Goal: Task Accomplishment & Management: Use online tool/utility

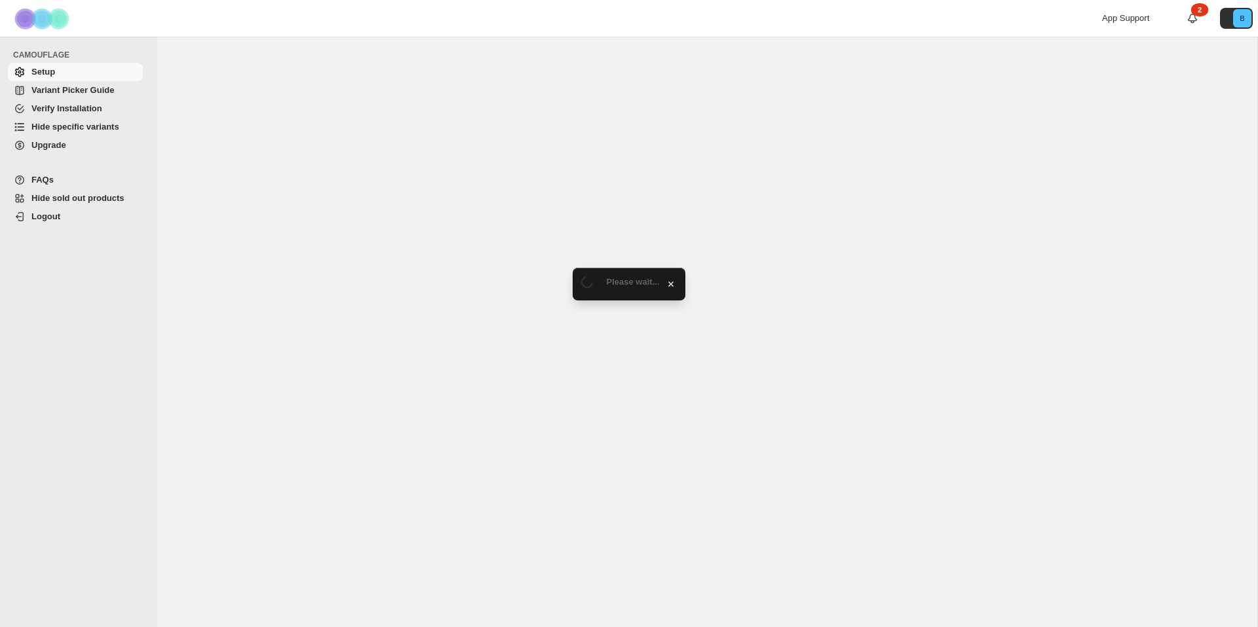
select select "******"
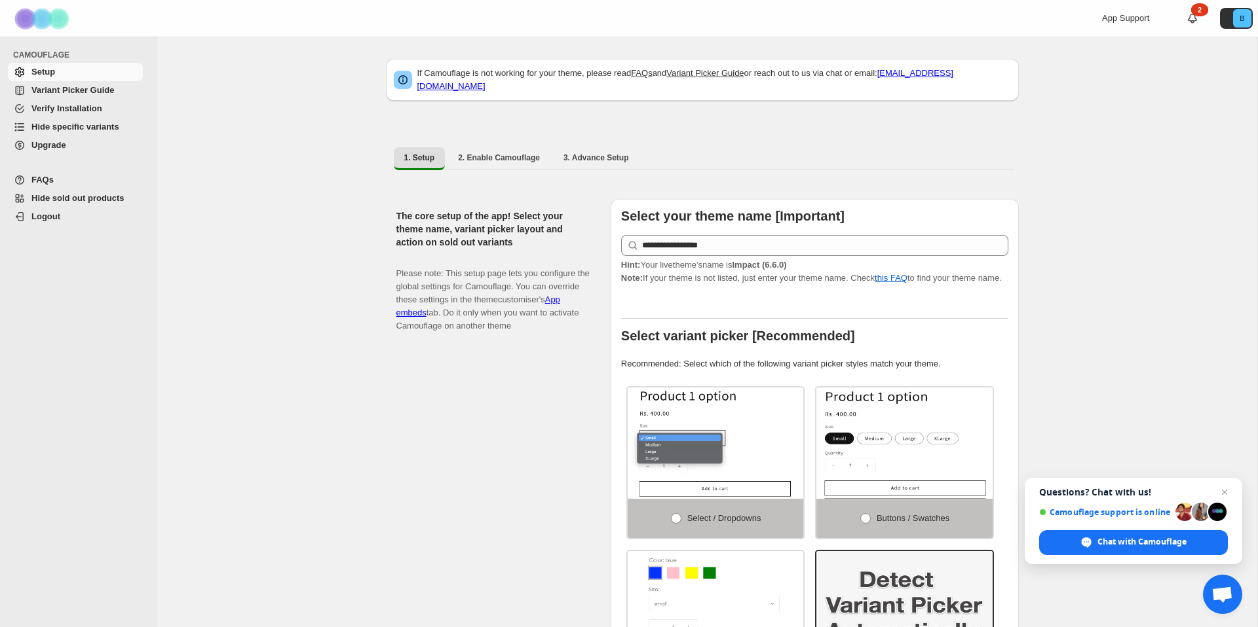
click at [99, 89] on span "Variant Picker Guide" at bounding box center [72, 90] width 83 height 10
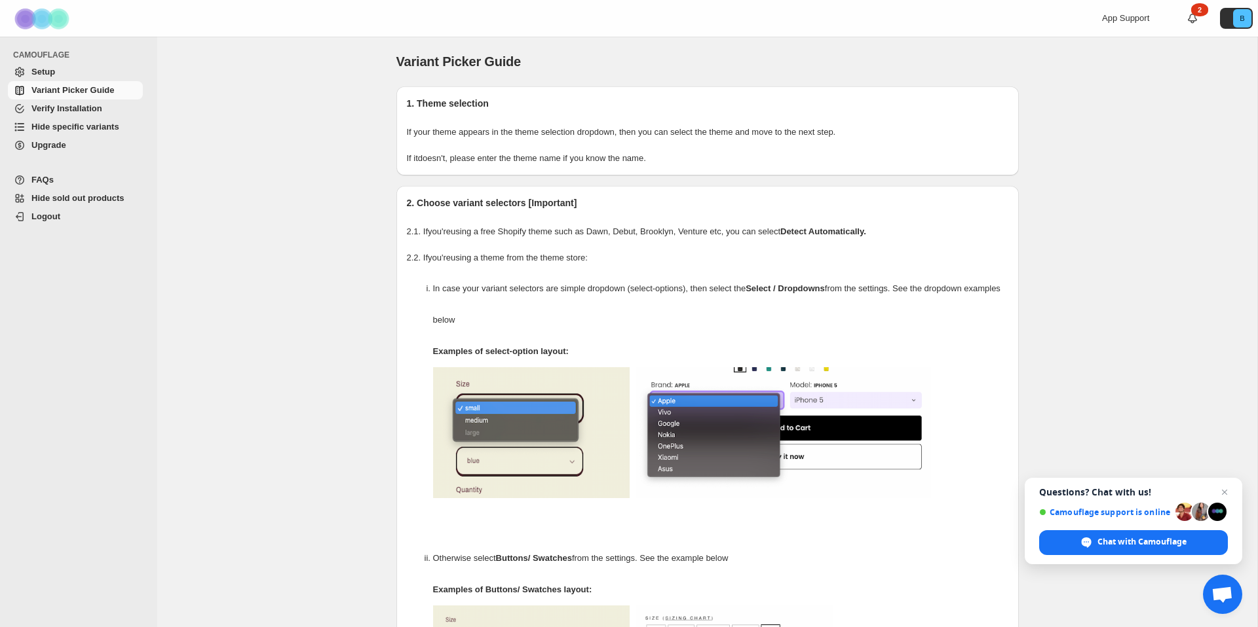
click at [77, 124] on span "Hide specific variants" at bounding box center [75, 127] width 88 height 10
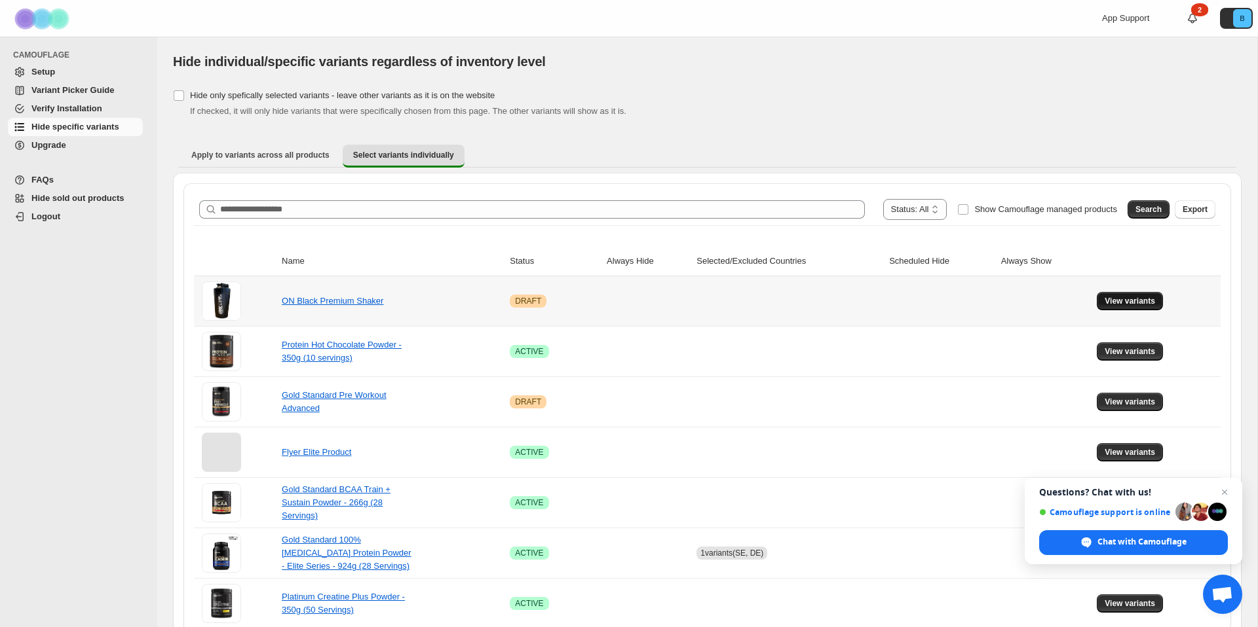
click at [1119, 298] on span "View variants" at bounding box center [1129, 301] width 50 height 10
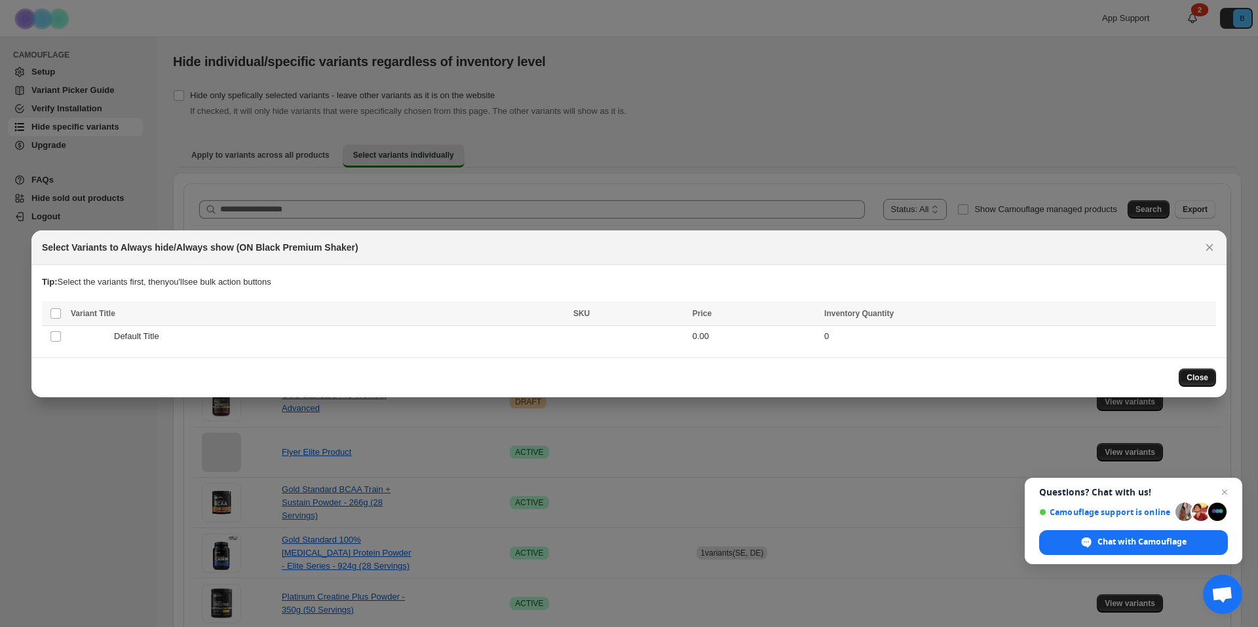
click at [1199, 376] on span "Close" at bounding box center [1197, 378] width 22 height 10
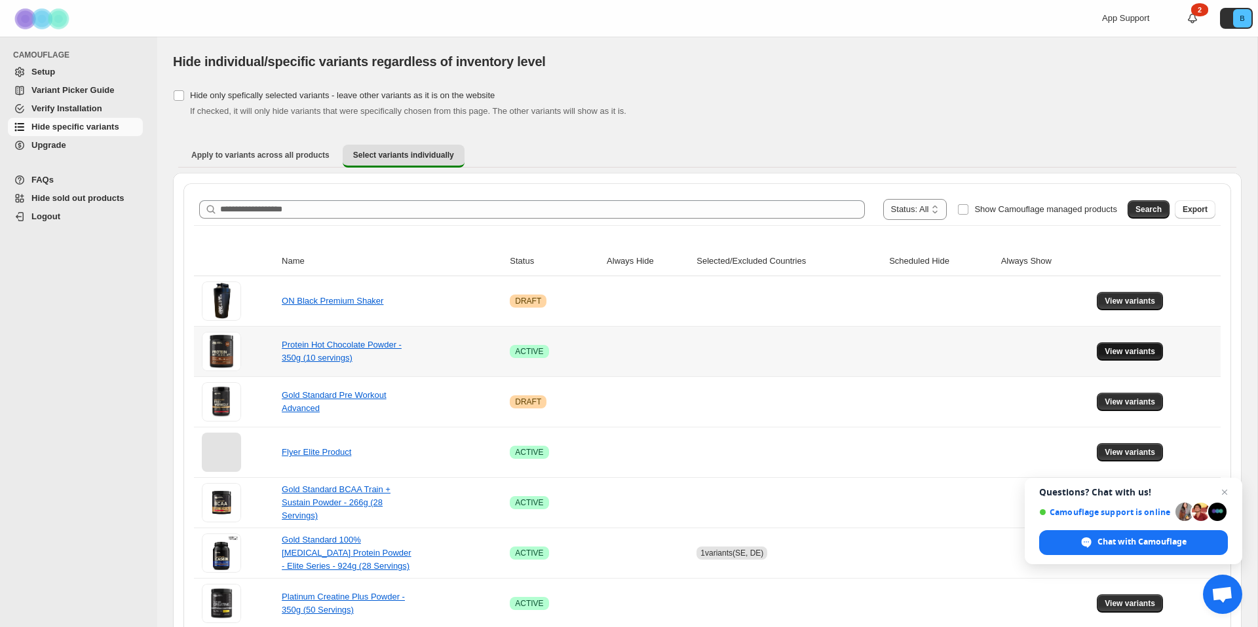
click at [1129, 351] on span "View variants" at bounding box center [1129, 351] width 50 height 10
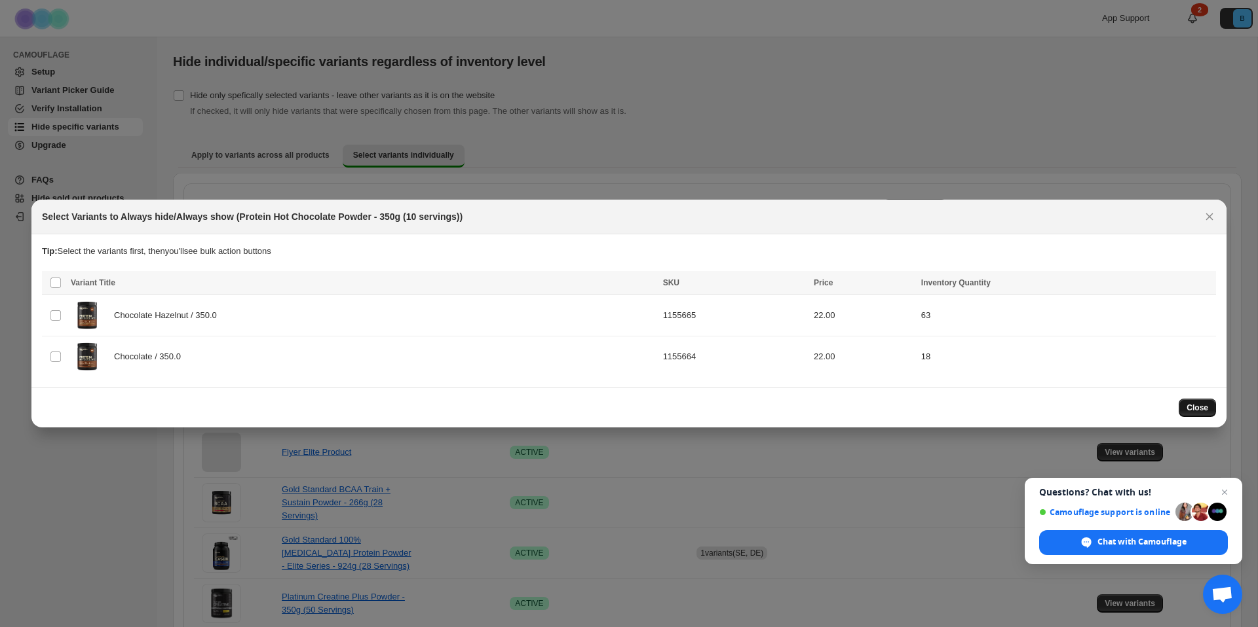
click at [1206, 409] on span "Close" at bounding box center [1197, 408] width 22 height 10
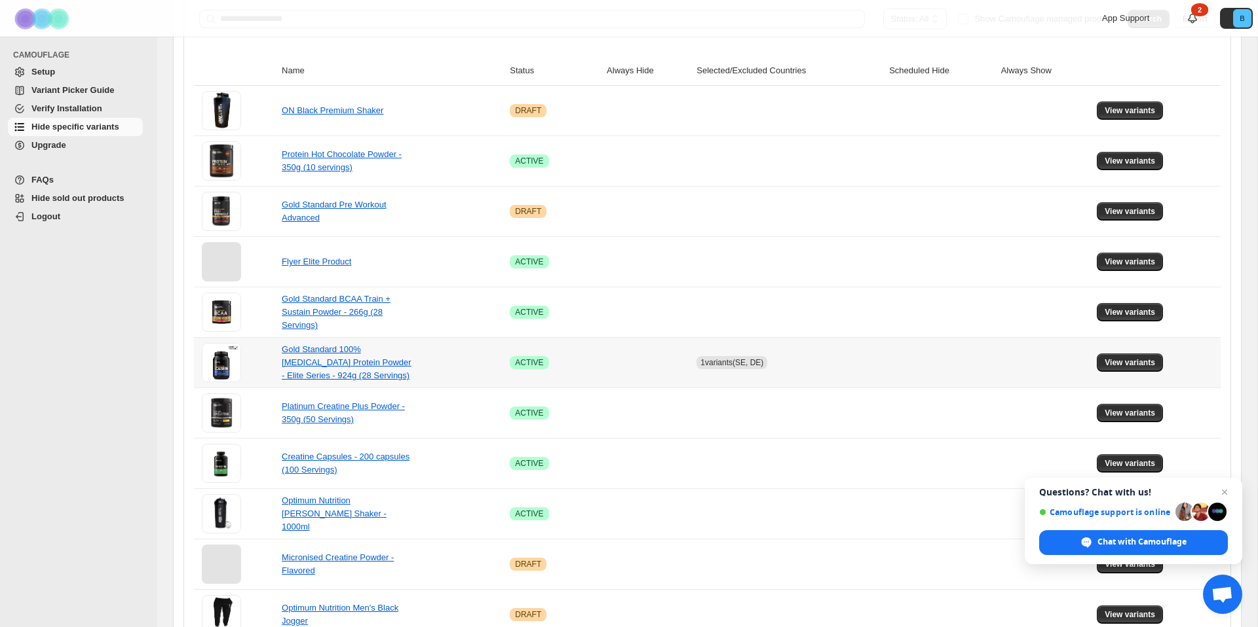
scroll to position [197, 0]
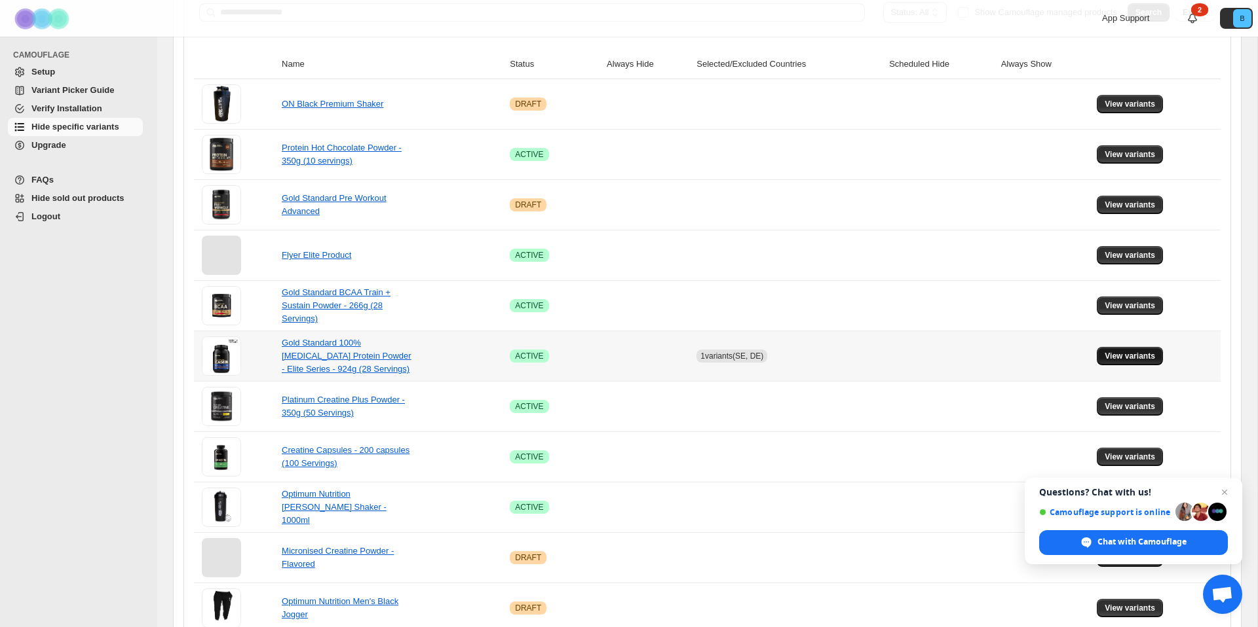
click at [1126, 356] on span "View variants" at bounding box center [1129, 356] width 50 height 10
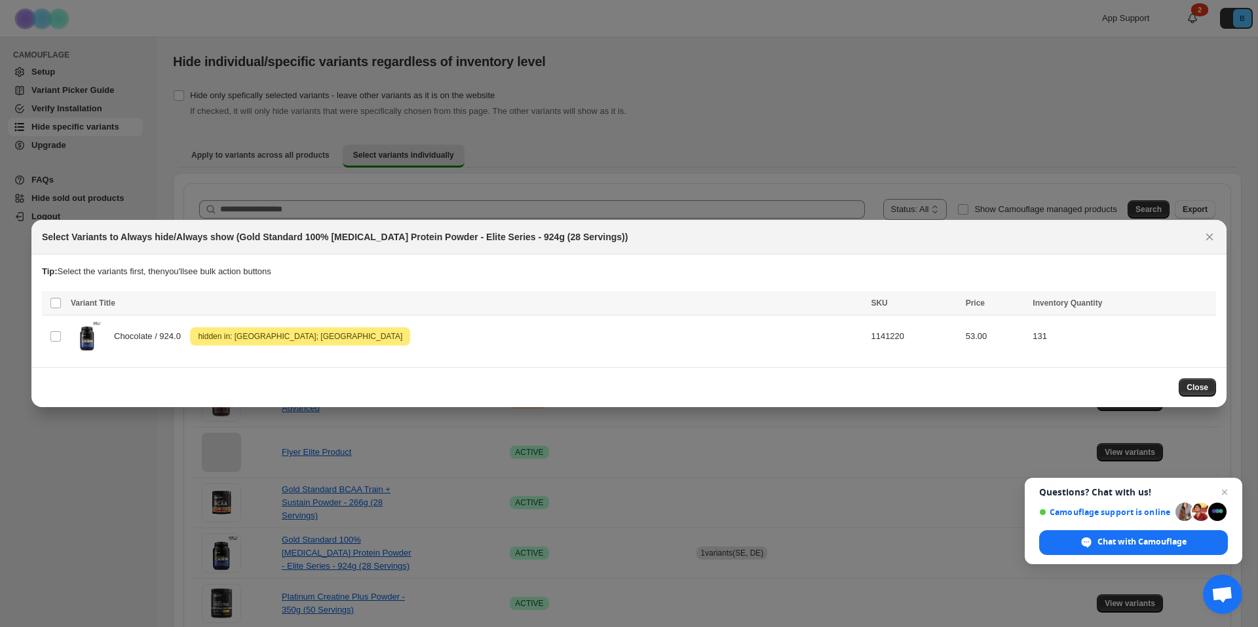
scroll to position [0, 0]
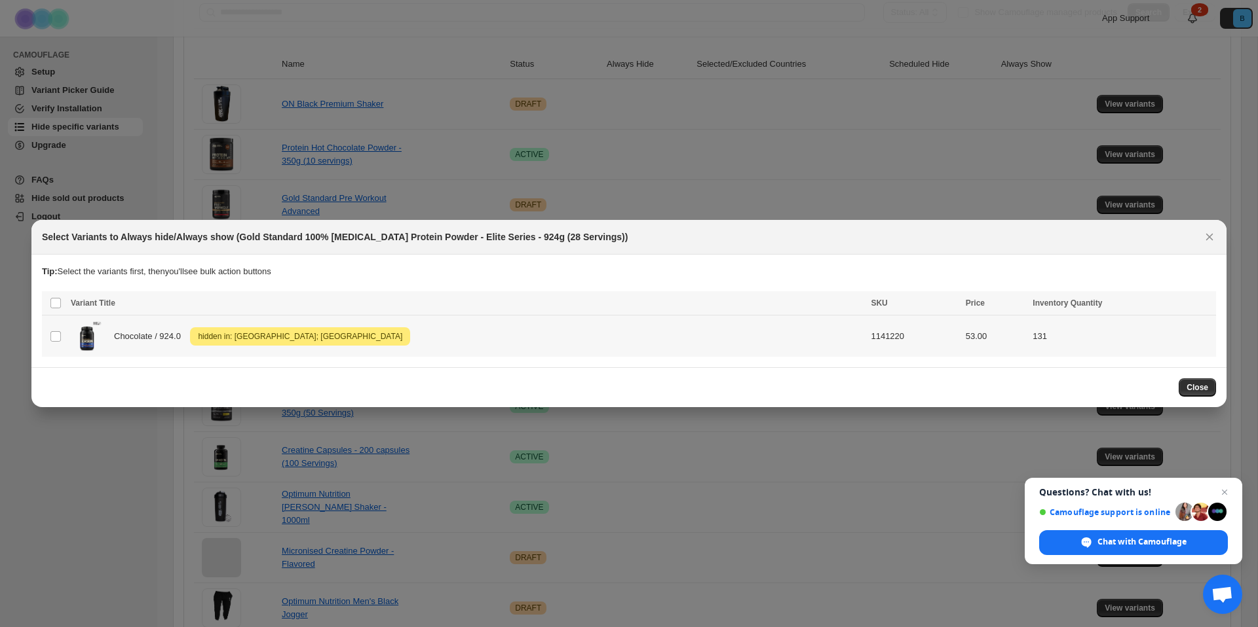
click at [155, 337] on span "Chocolate / 924.0" at bounding box center [151, 336] width 74 height 13
click at [1210, 235] on icon "Close" at bounding box center [1209, 237] width 7 height 7
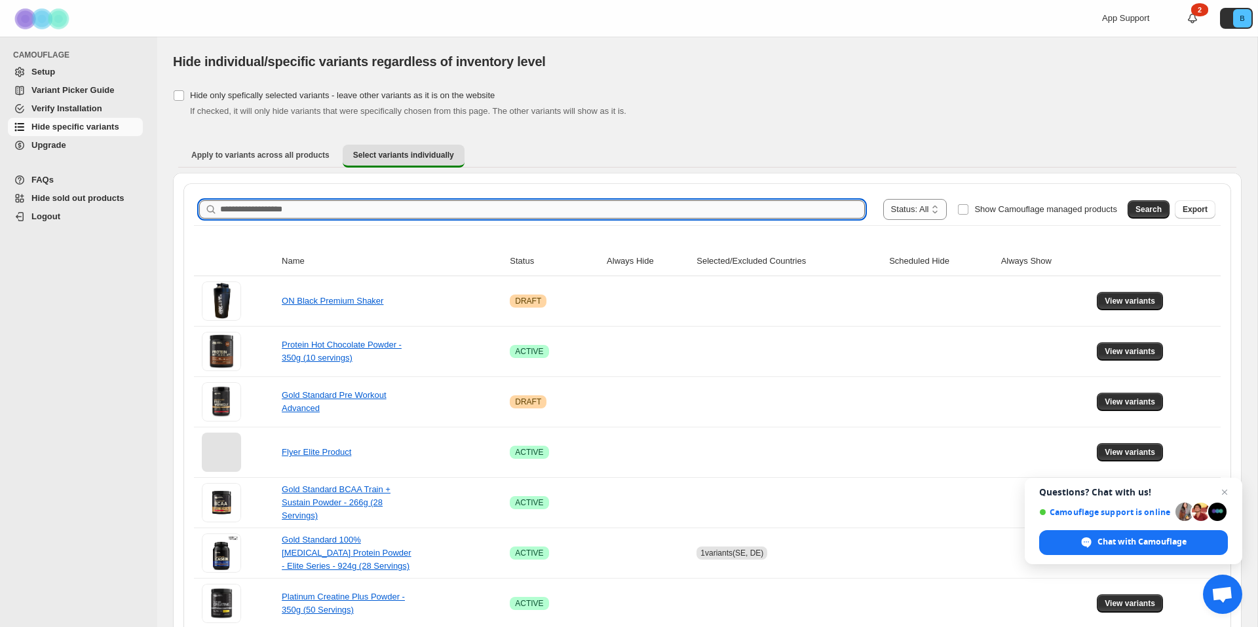
click at [270, 210] on input "Search product name" at bounding box center [542, 209] width 644 height 18
paste input "**********"
click at [1157, 210] on span "Search" at bounding box center [1148, 209] width 26 height 10
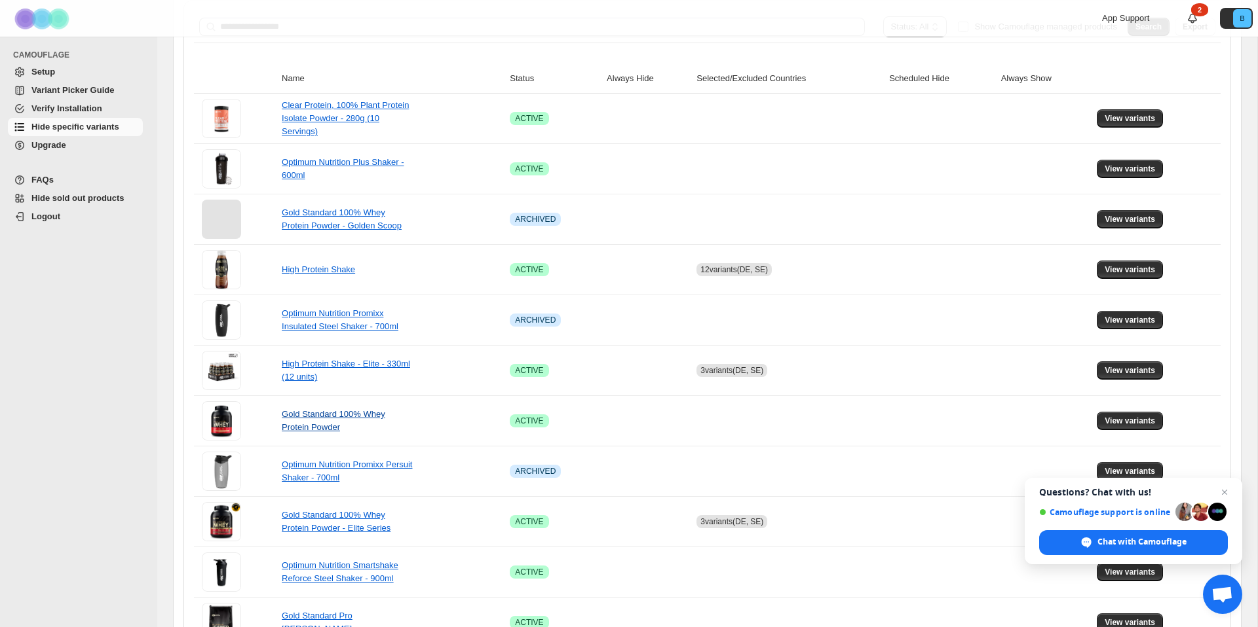
scroll to position [175, 0]
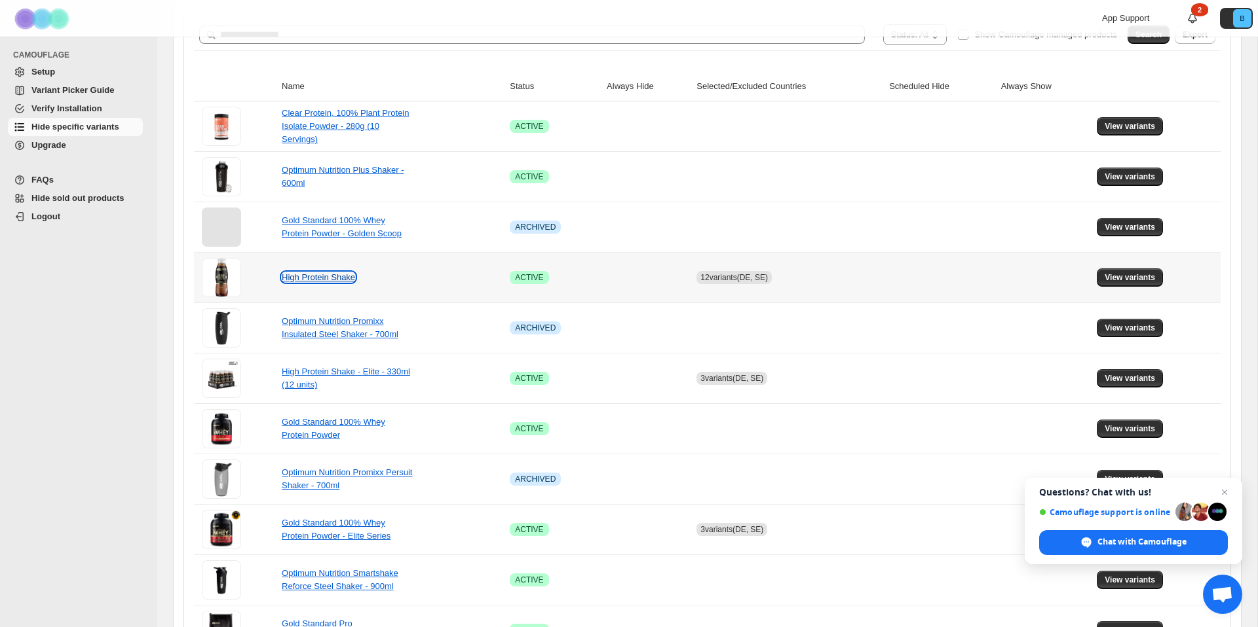
click at [316, 278] on link "High Protein Shake" at bounding box center [318, 277] width 73 height 10
click at [1136, 274] on span "View variants" at bounding box center [1129, 277] width 50 height 10
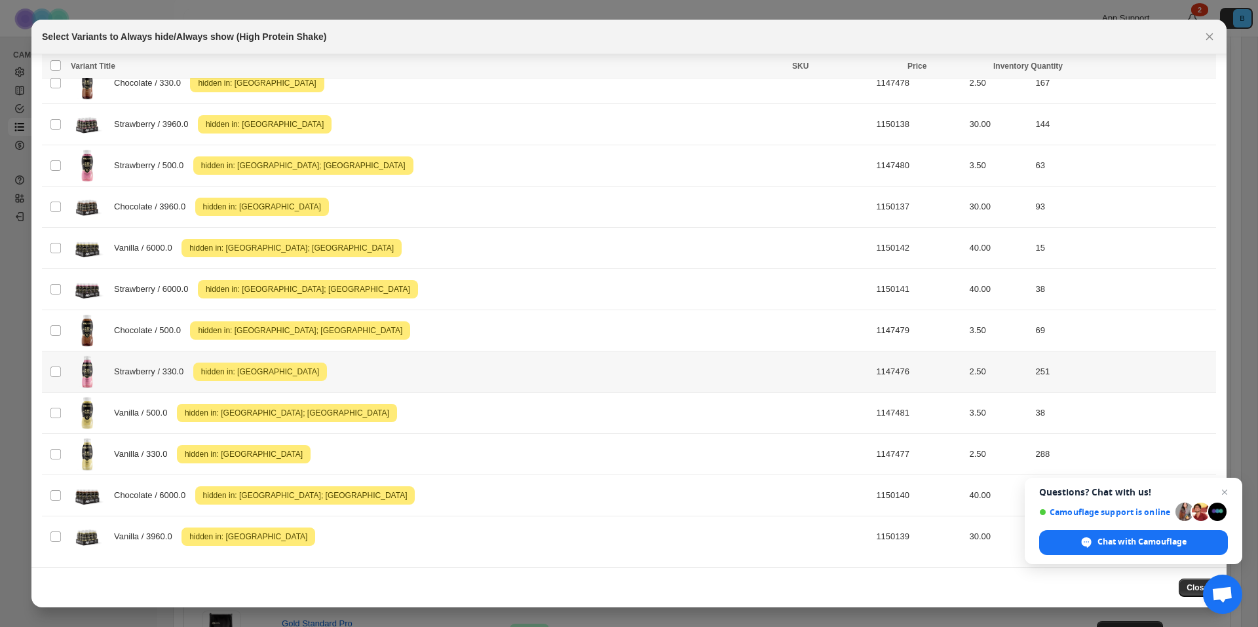
scroll to position [52, 0]
click at [1210, 36] on icon "Close" at bounding box center [1209, 36] width 13 height 13
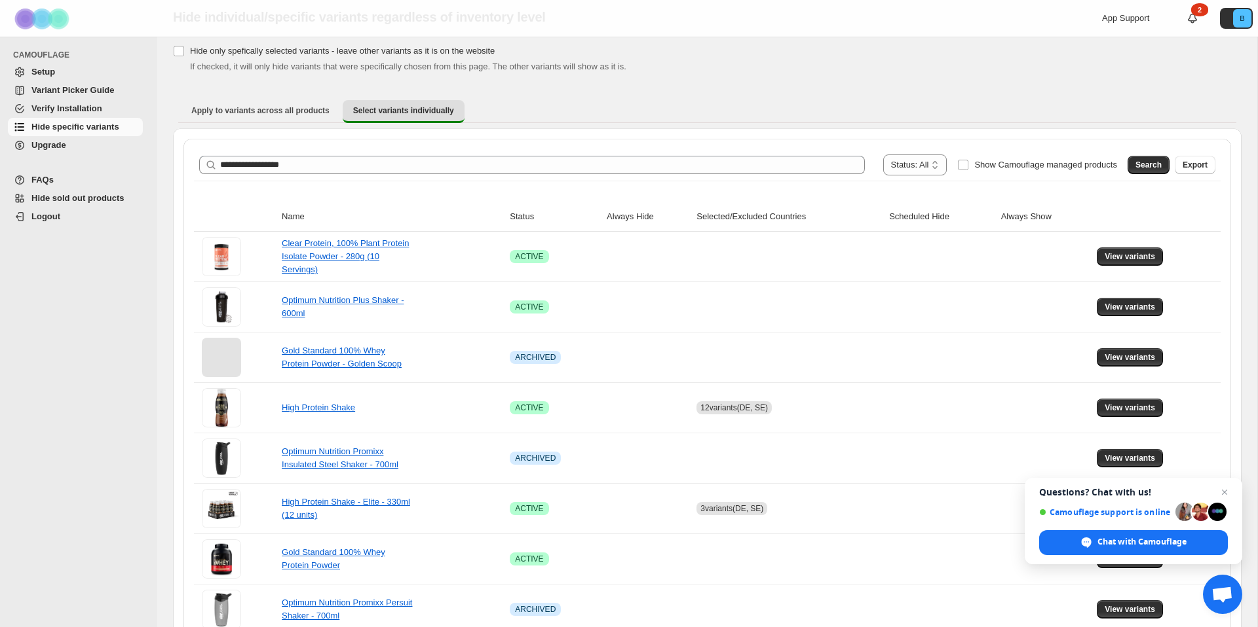
scroll to position [0, 0]
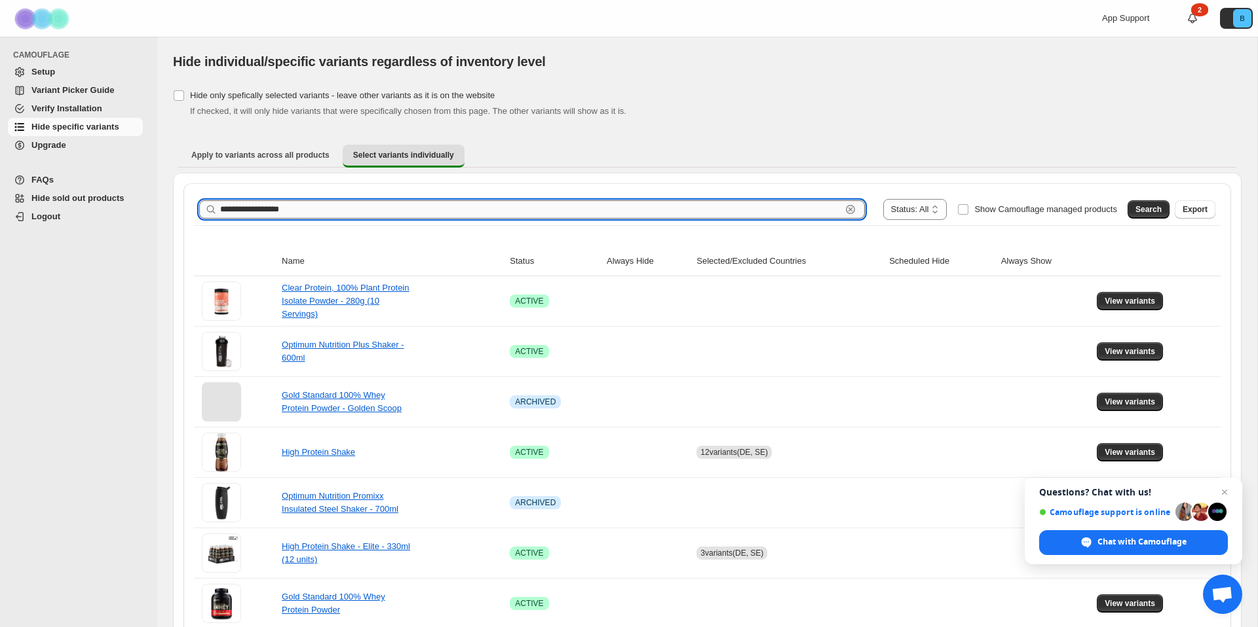
click at [244, 208] on input "**********" at bounding box center [530, 209] width 621 height 18
paste input "**********"
type input "**********"
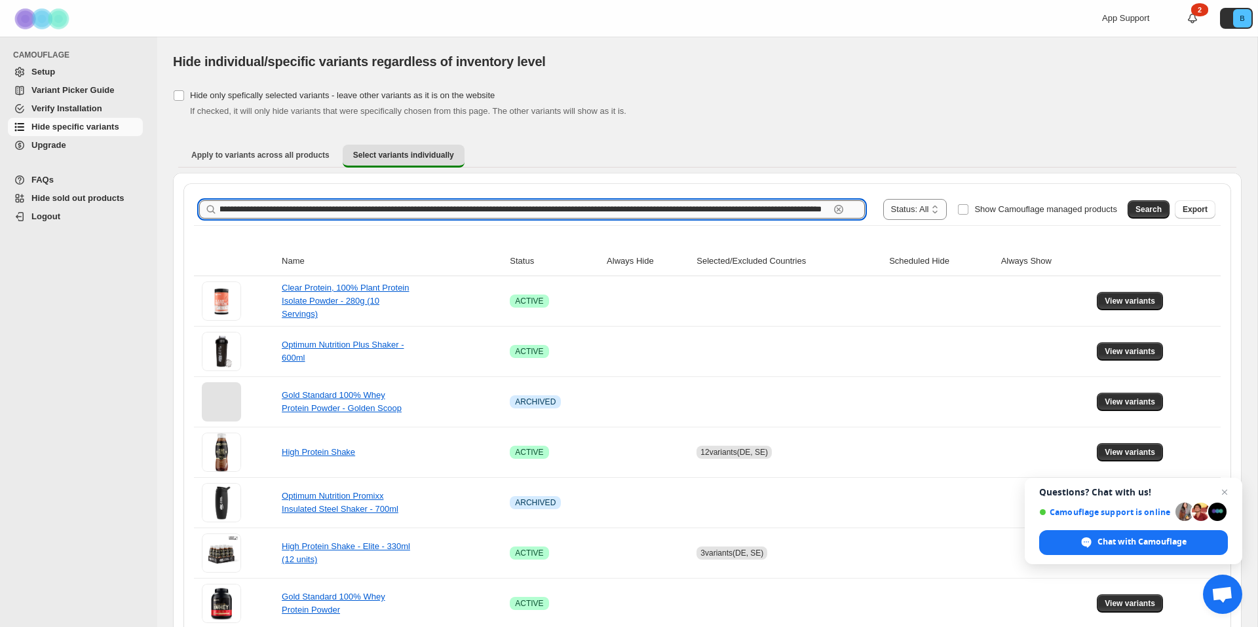
scroll to position [0, 249]
click at [284, 212] on input "**********" at bounding box center [524, 209] width 609 height 18
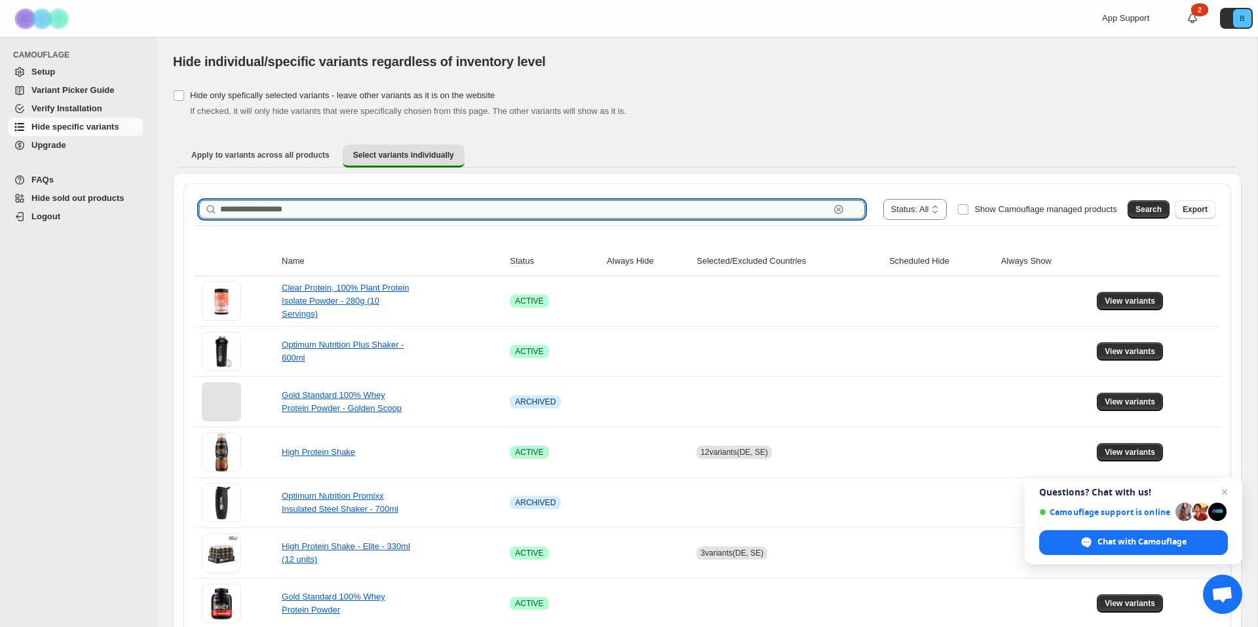
scroll to position [0, 0]
paste input "**********"
type input "**********"
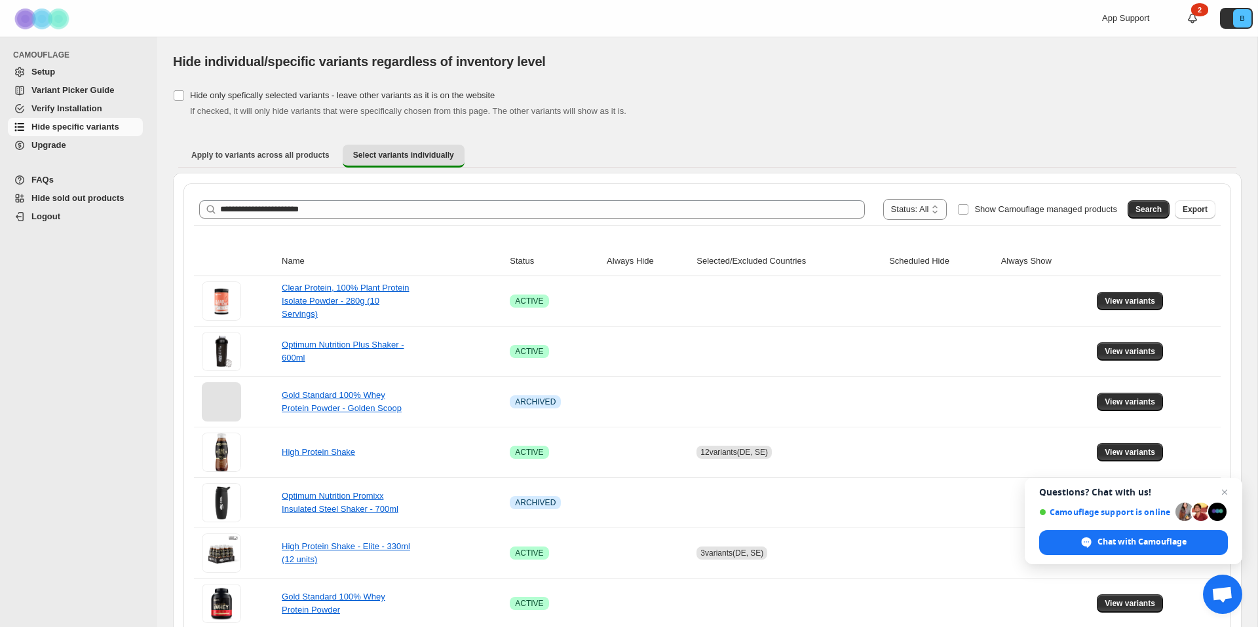
click at [1154, 206] on span "Search" at bounding box center [1148, 209] width 26 height 10
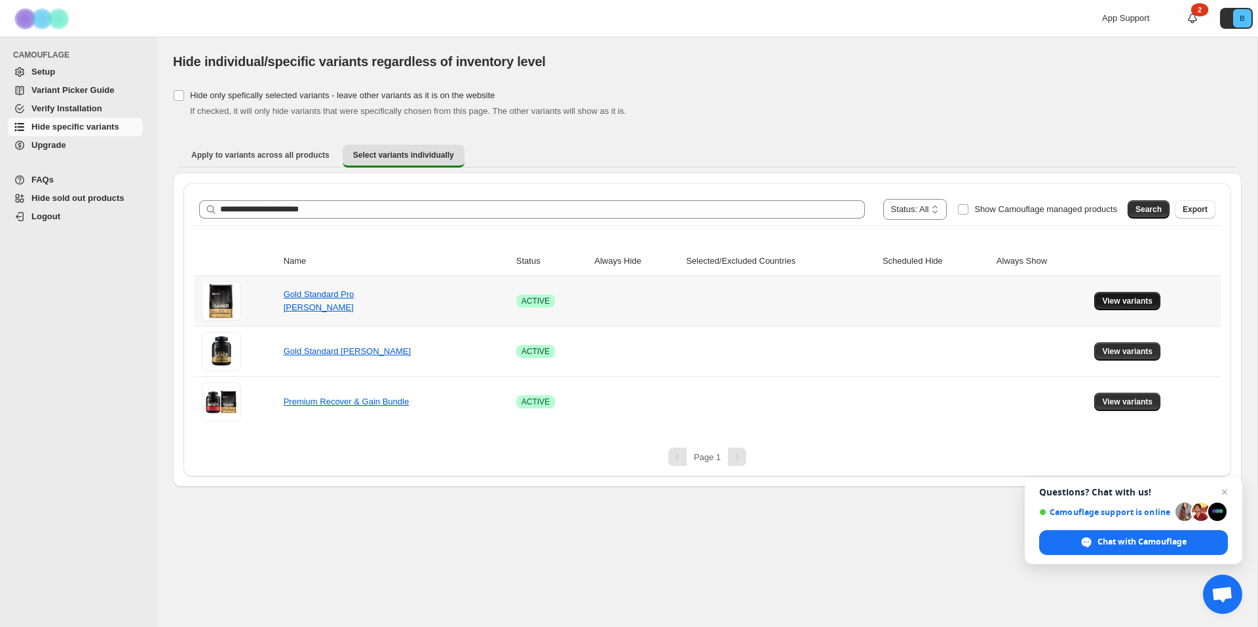
click at [1143, 302] on span "View variants" at bounding box center [1127, 301] width 50 height 10
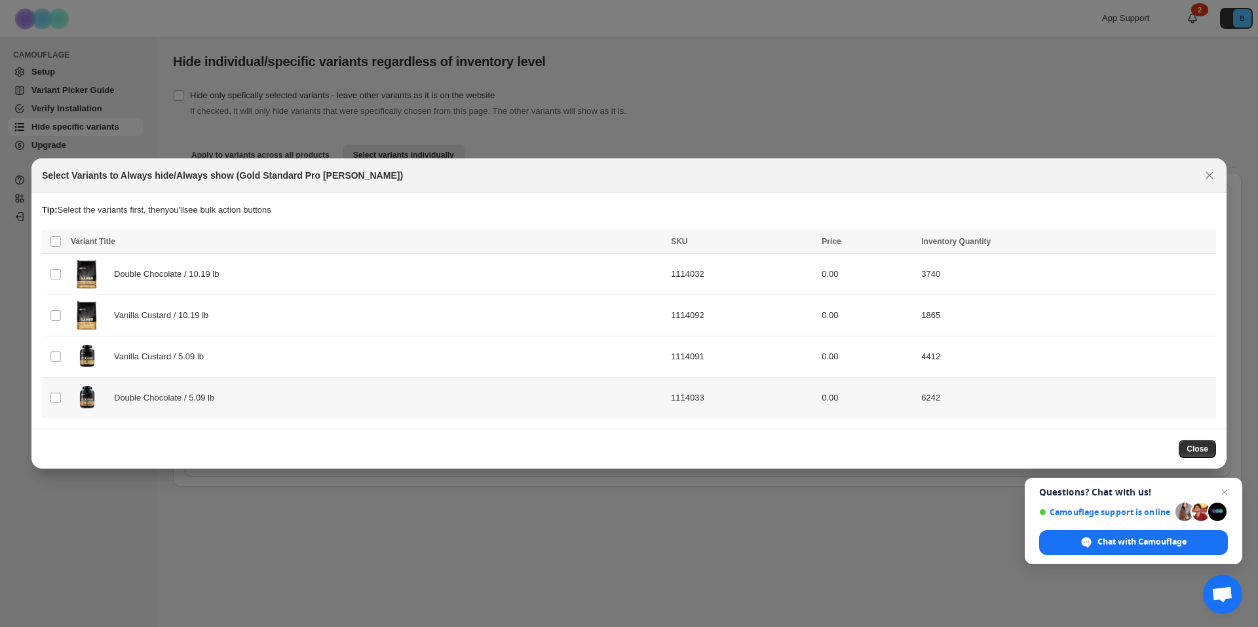
click at [147, 398] on span "Double Chocolate / 5.09 lb" at bounding box center [167, 398] width 107 height 13
click at [1203, 243] on icon "More actions" at bounding box center [1203, 243] width 2 height 2
click at [700, 274] on td "1114032" at bounding box center [742, 274] width 151 height 41
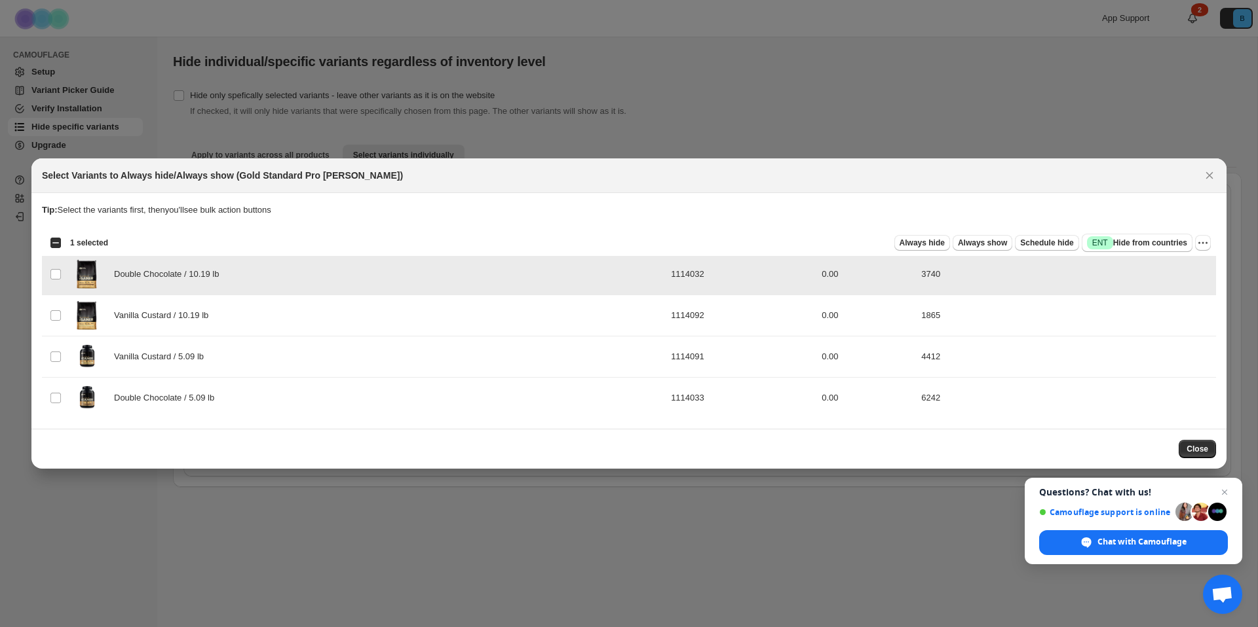
click at [692, 274] on td "1114032" at bounding box center [742, 274] width 151 height 41
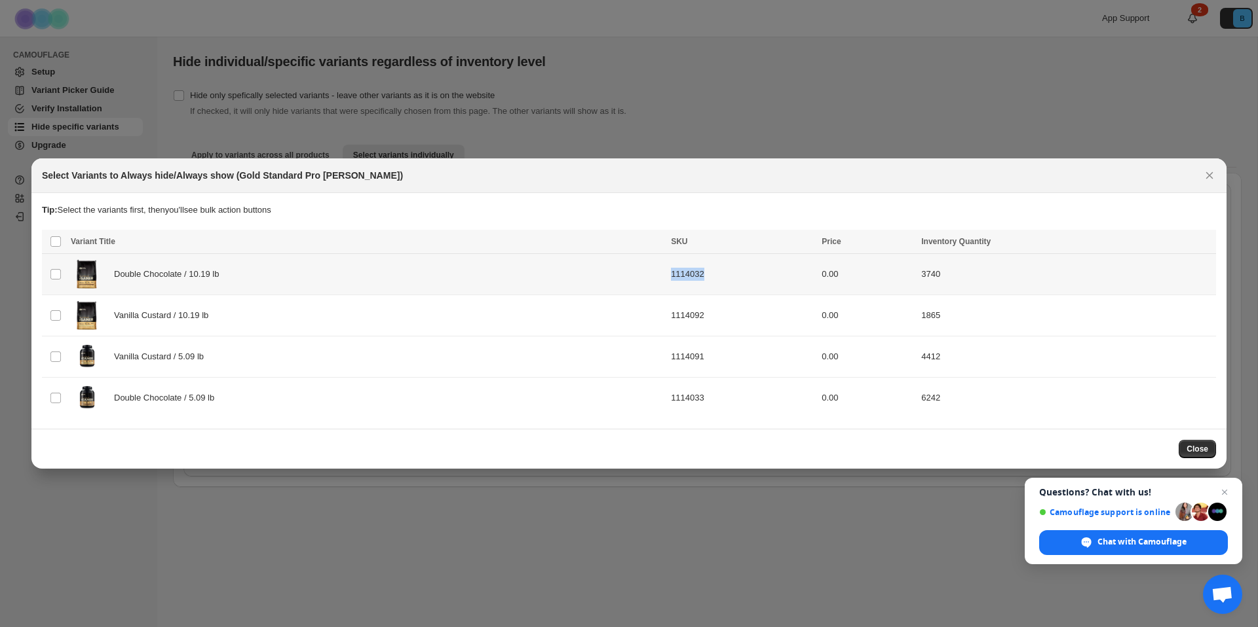
click at [692, 274] on td "1114032" at bounding box center [742, 274] width 151 height 41
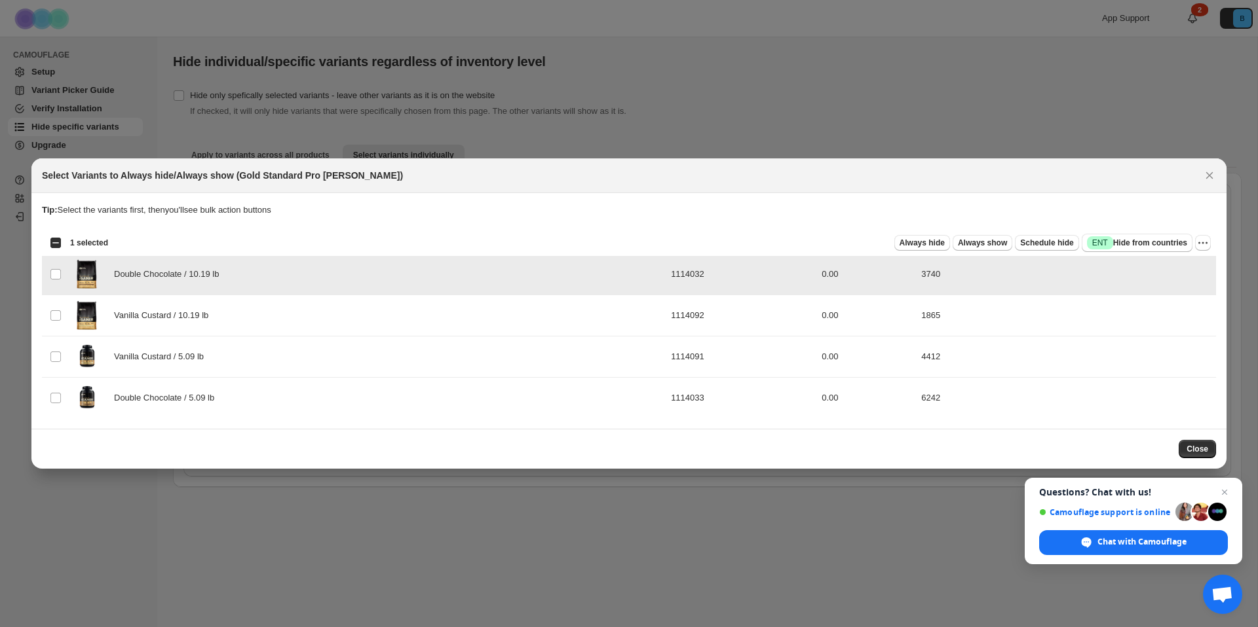
click at [692, 274] on td "1114032" at bounding box center [742, 274] width 151 height 41
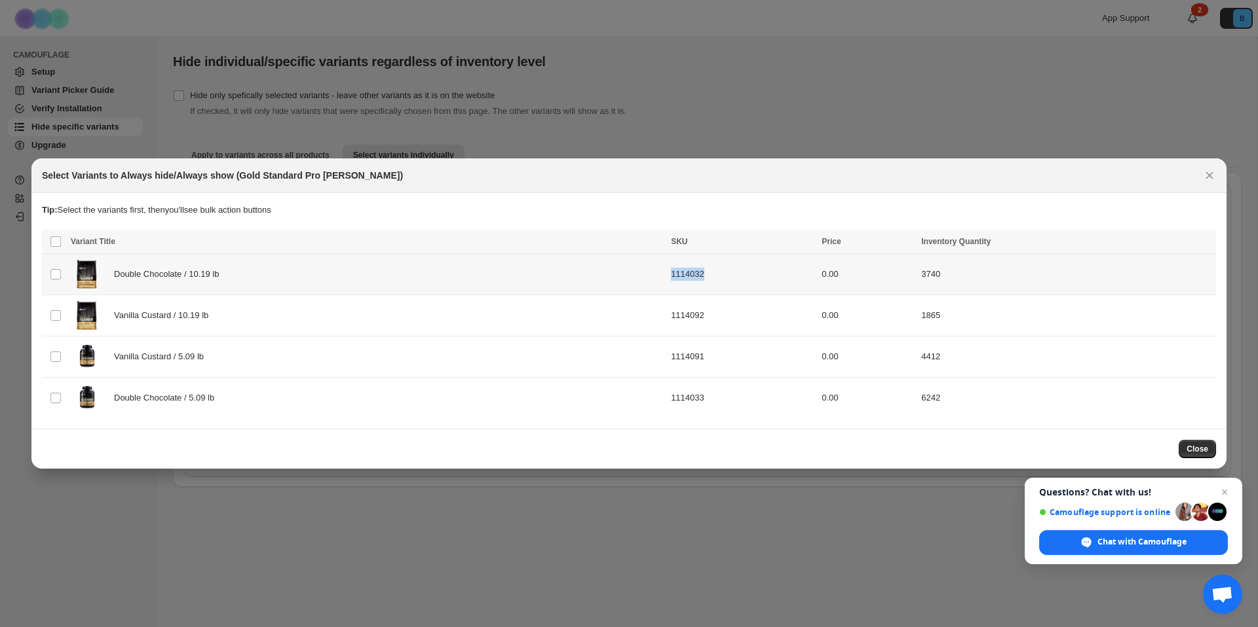
click at [692, 274] on td "1114032" at bounding box center [742, 274] width 151 height 41
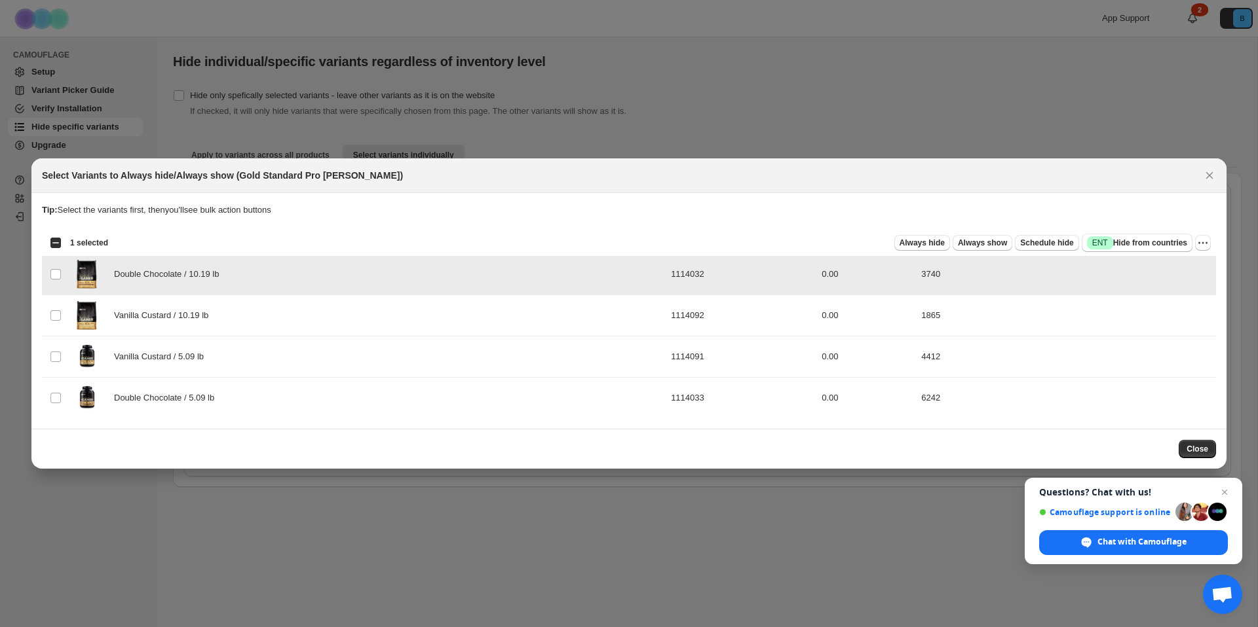
click at [692, 274] on td "1114032" at bounding box center [742, 274] width 151 height 41
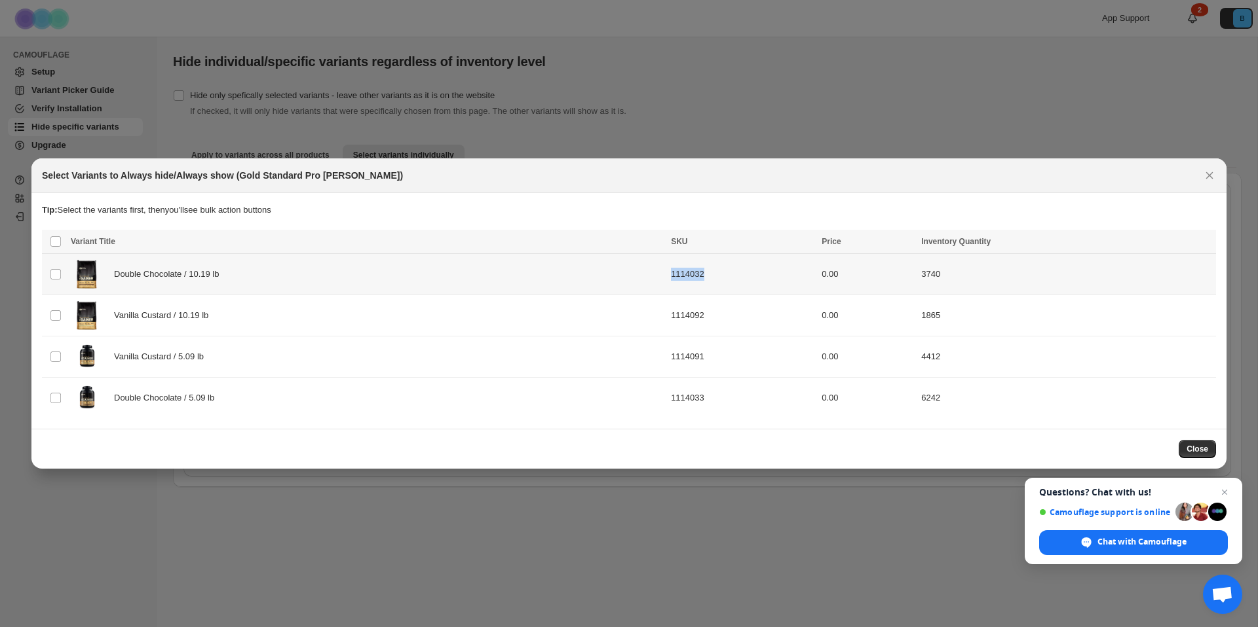
copy td "1114032"
click at [1134, 244] on span "Success ENT Hide from countries" at bounding box center [1137, 242] width 100 height 13
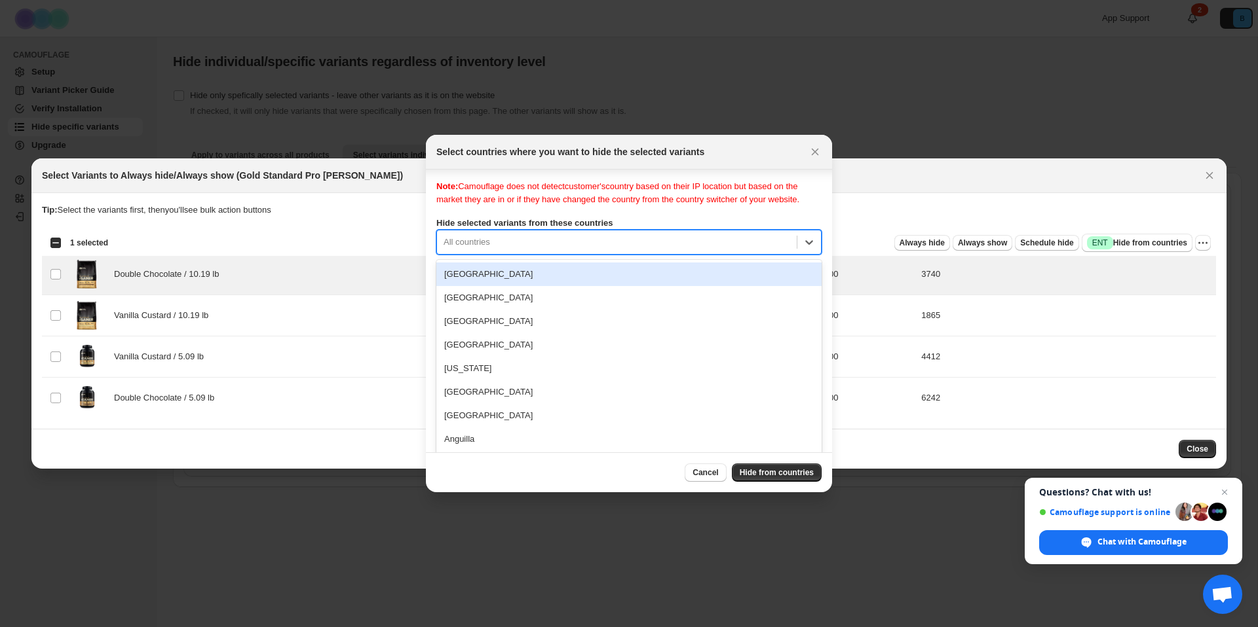
scroll to position [17, 0]
click at [510, 251] on div "[GEOGRAPHIC_DATA], 1 of 250. 250 results available. Use Up and Down to choose o…" at bounding box center [628, 238] width 385 height 25
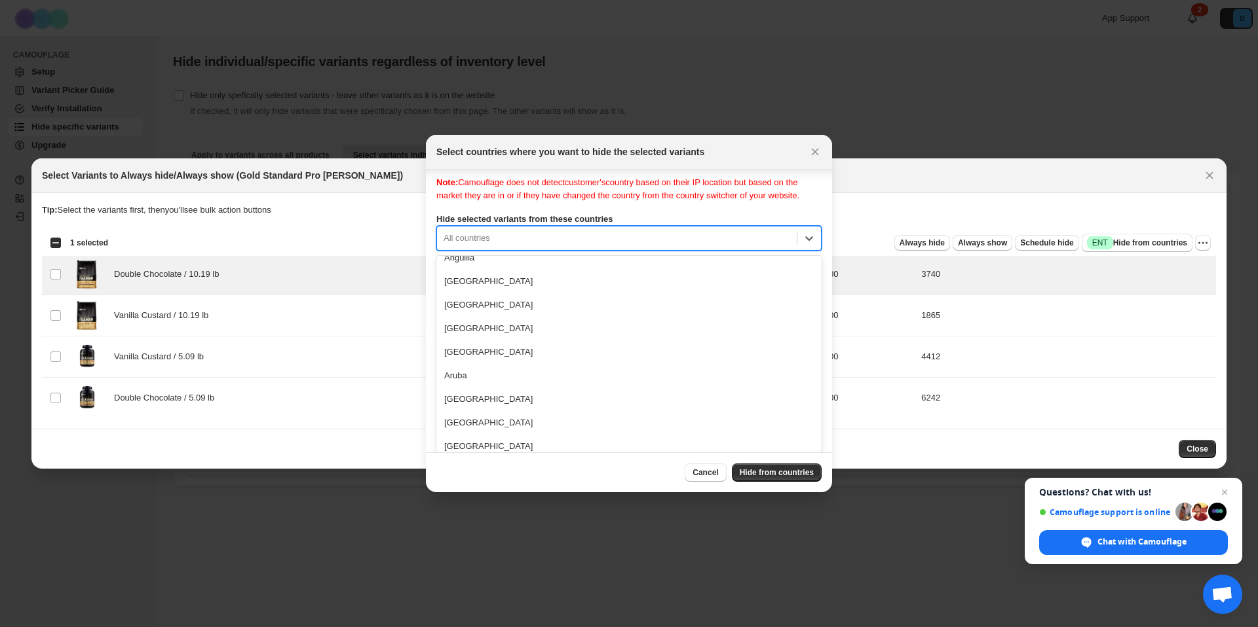
scroll to position [188, 0]
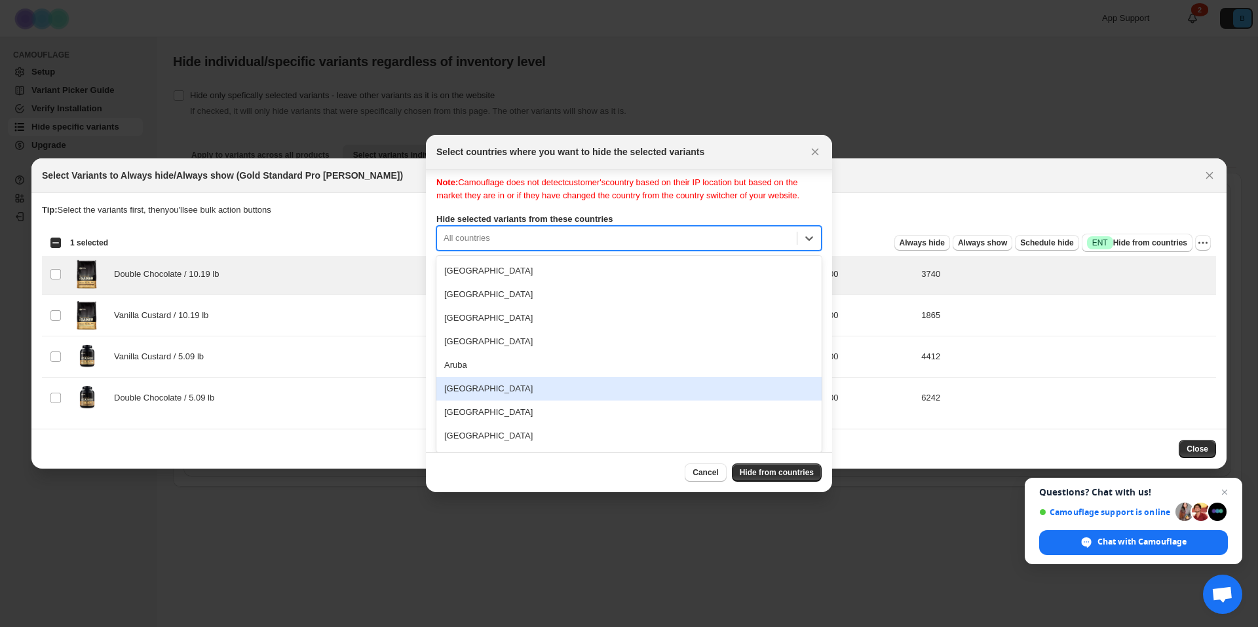
click at [507, 388] on div "[GEOGRAPHIC_DATA]" at bounding box center [628, 389] width 385 height 24
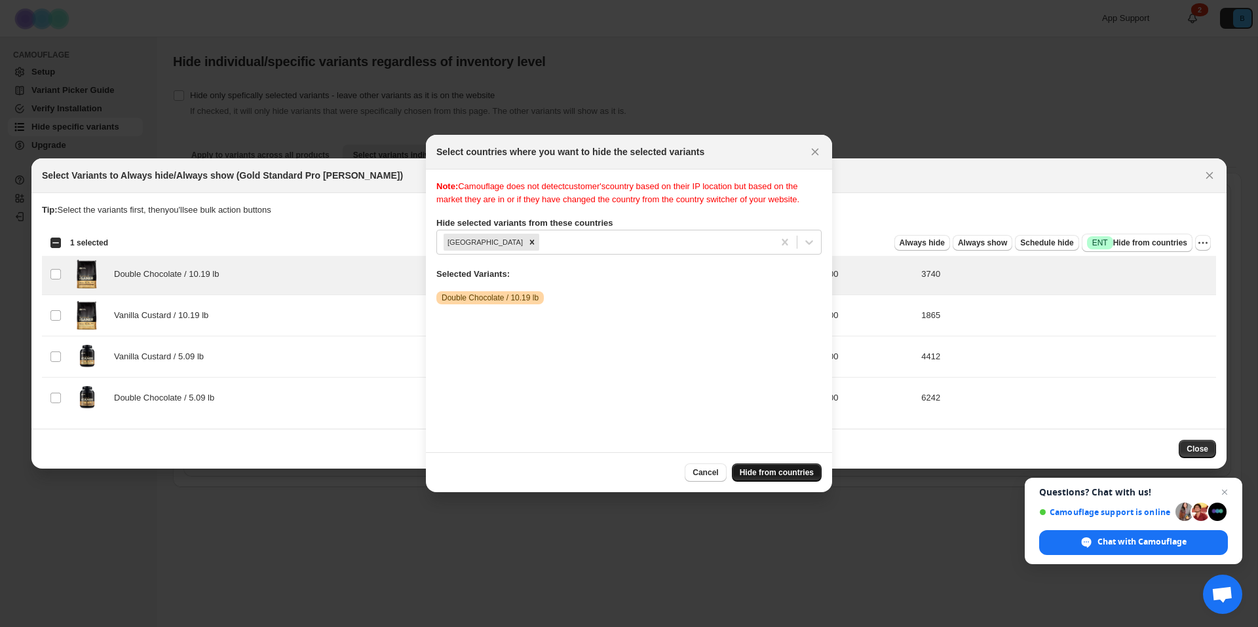
click at [773, 474] on span "Hide from countries" at bounding box center [776, 473] width 74 height 10
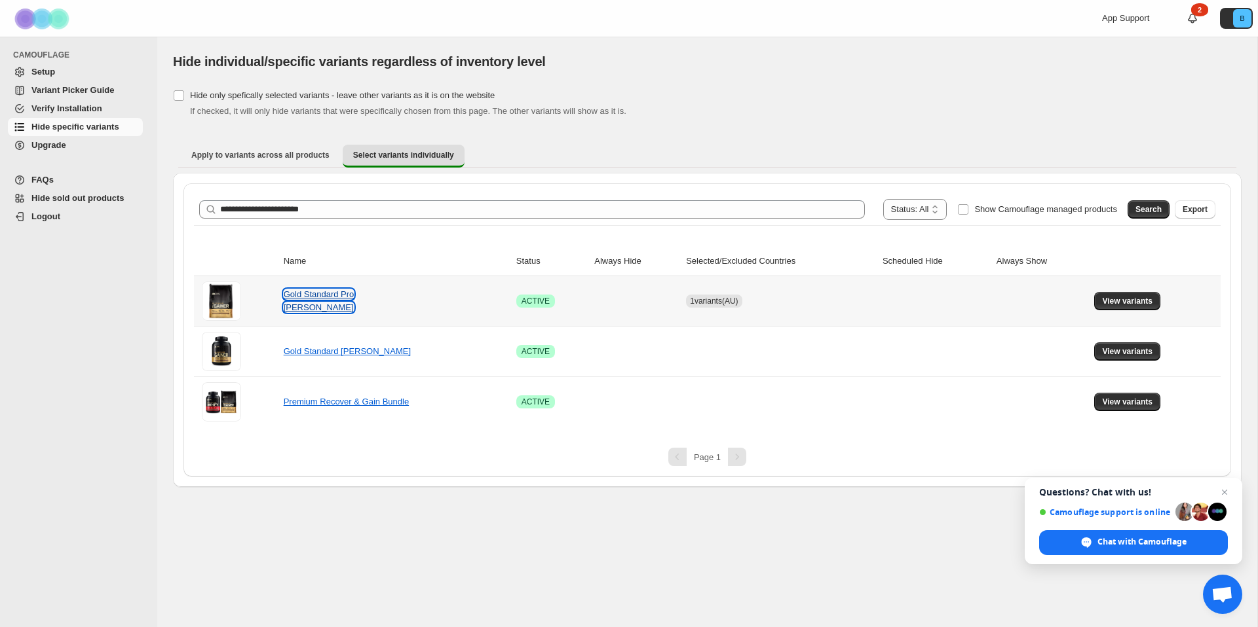
click at [327, 301] on link "Gold Standard Pro [PERSON_NAME]" at bounding box center [319, 300] width 71 height 23
click at [1142, 301] on span "View variants" at bounding box center [1127, 301] width 50 height 10
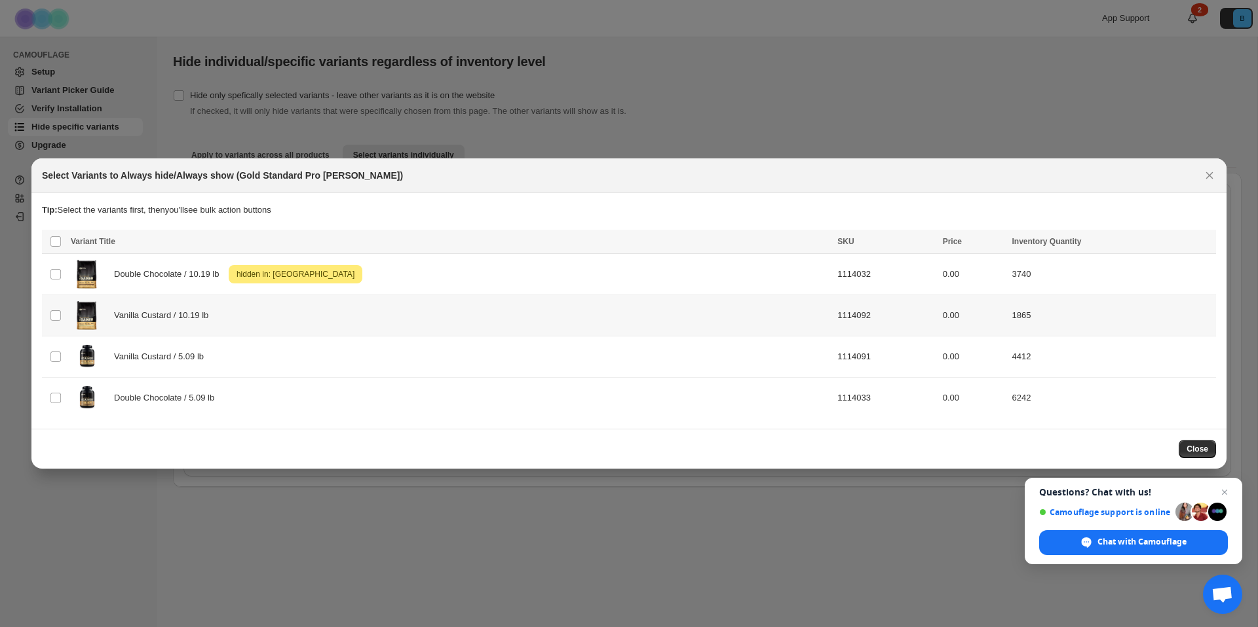
click at [833, 316] on td "1114092" at bounding box center [885, 315] width 105 height 41
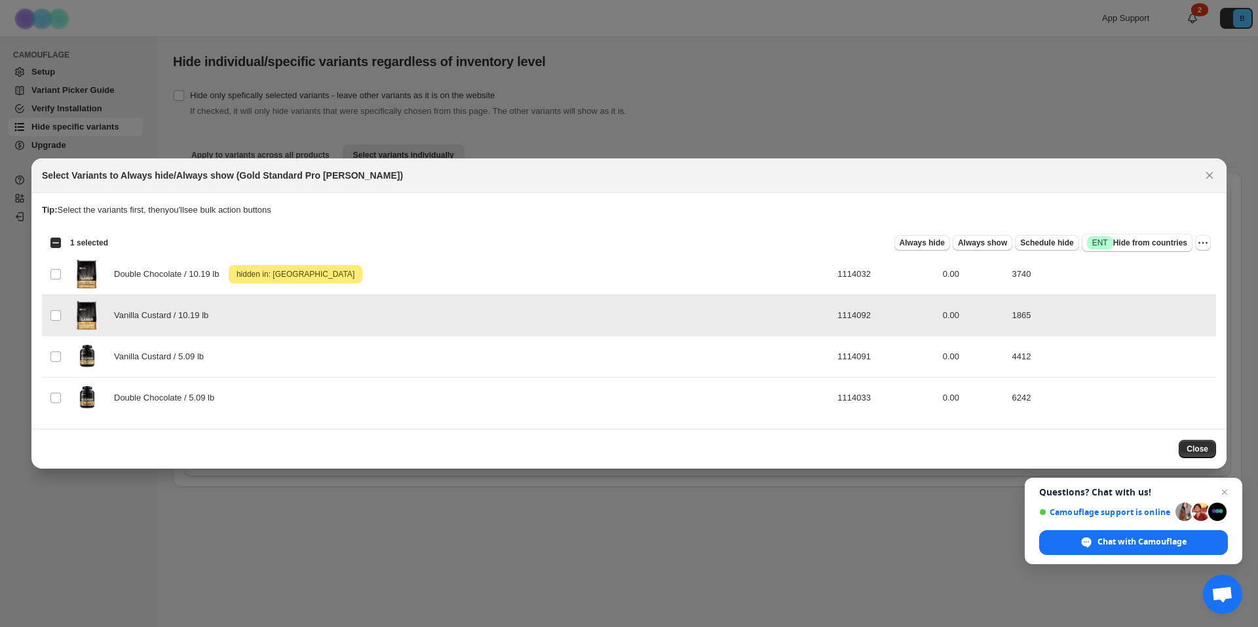
click at [833, 316] on td "1114092" at bounding box center [885, 315] width 105 height 41
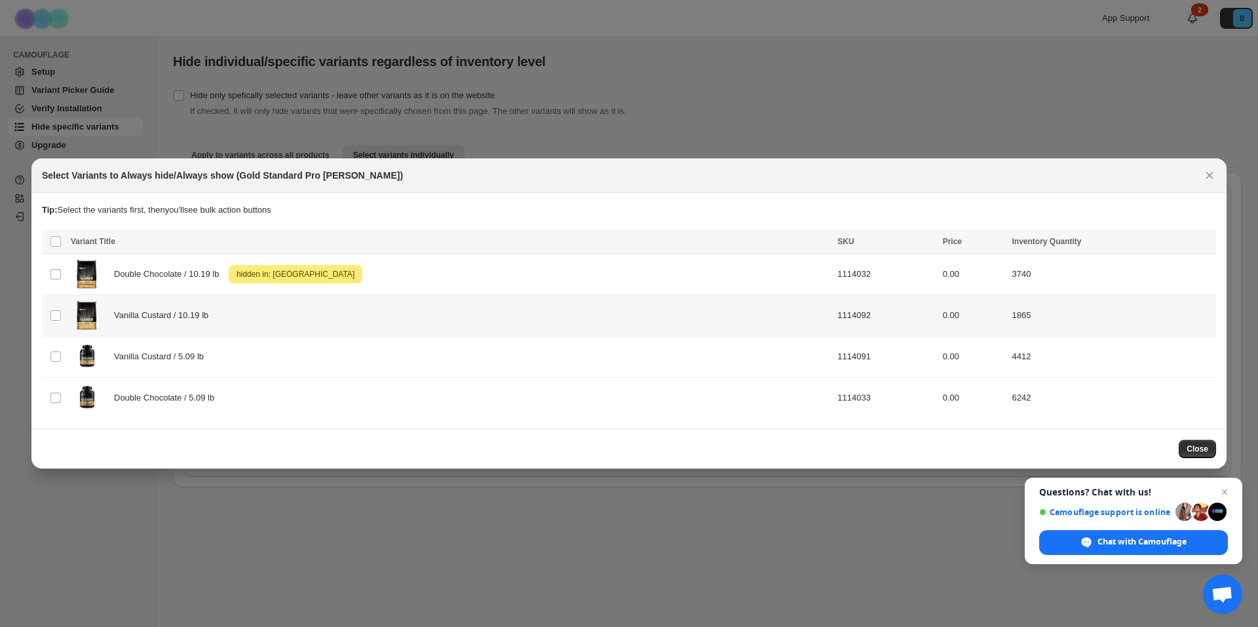
click at [833, 316] on td "1114092" at bounding box center [885, 315] width 105 height 41
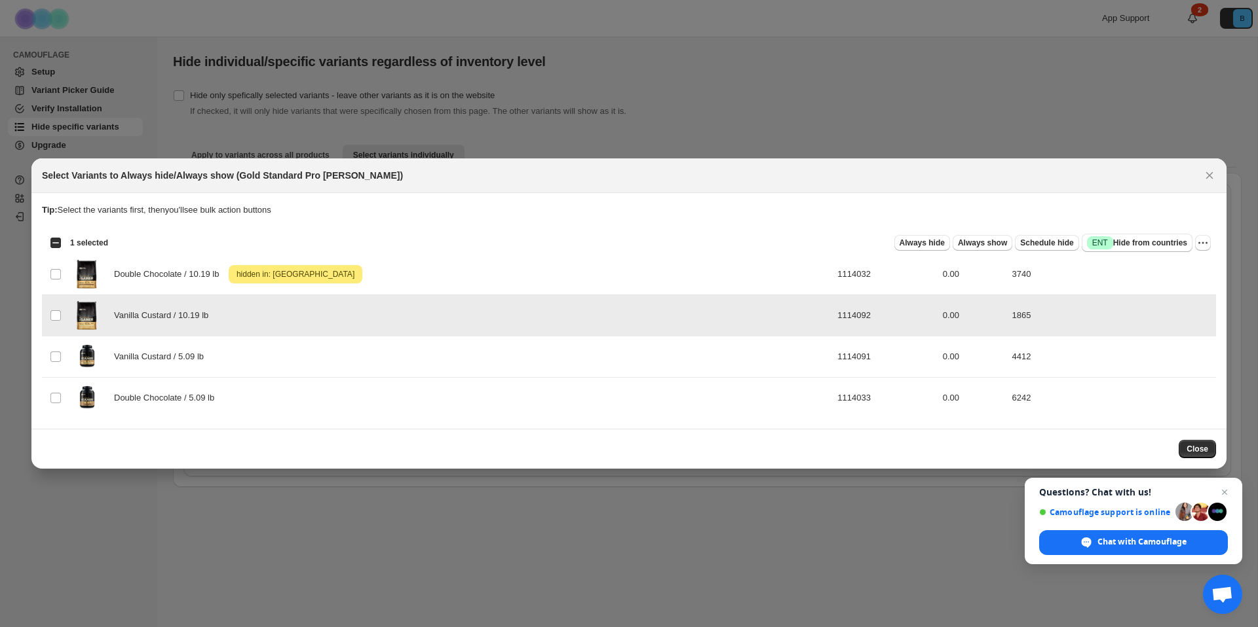
click at [833, 316] on td "1114092" at bounding box center [885, 315] width 105 height 41
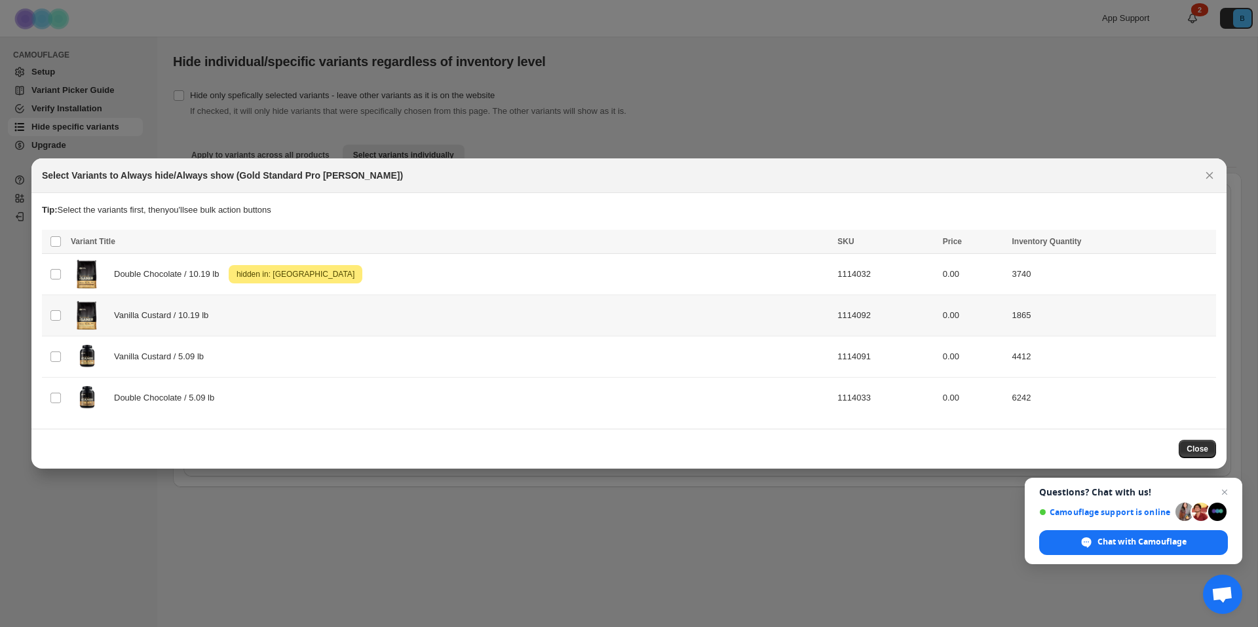
click at [833, 315] on td "1114092" at bounding box center [885, 315] width 105 height 41
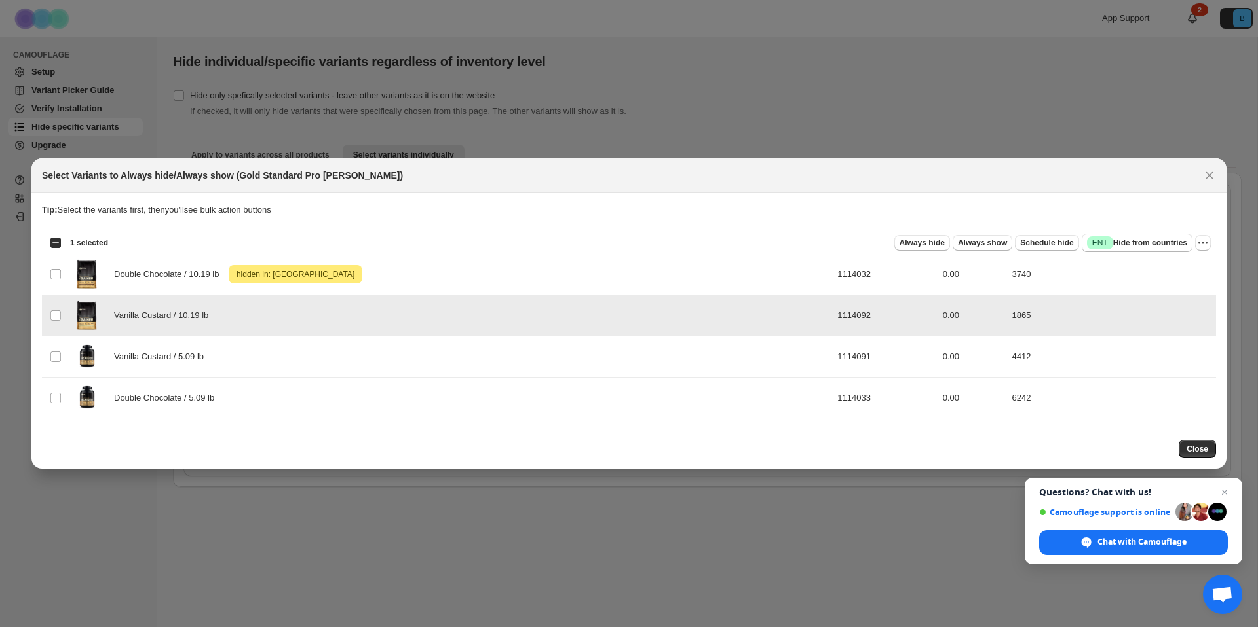
click at [833, 315] on td "1114092" at bounding box center [885, 315] width 105 height 41
click at [1132, 245] on span "Success ENT Hide from countries" at bounding box center [1137, 242] width 100 height 13
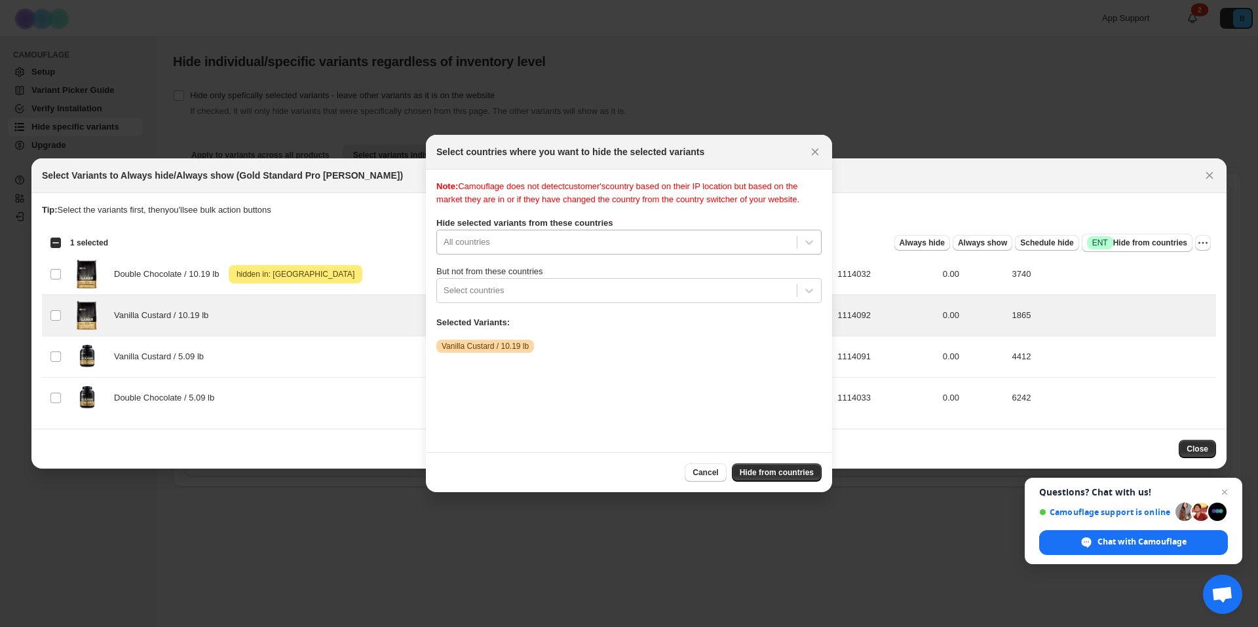
click at [503, 255] on div "All countries" at bounding box center [628, 242] width 385 height 25
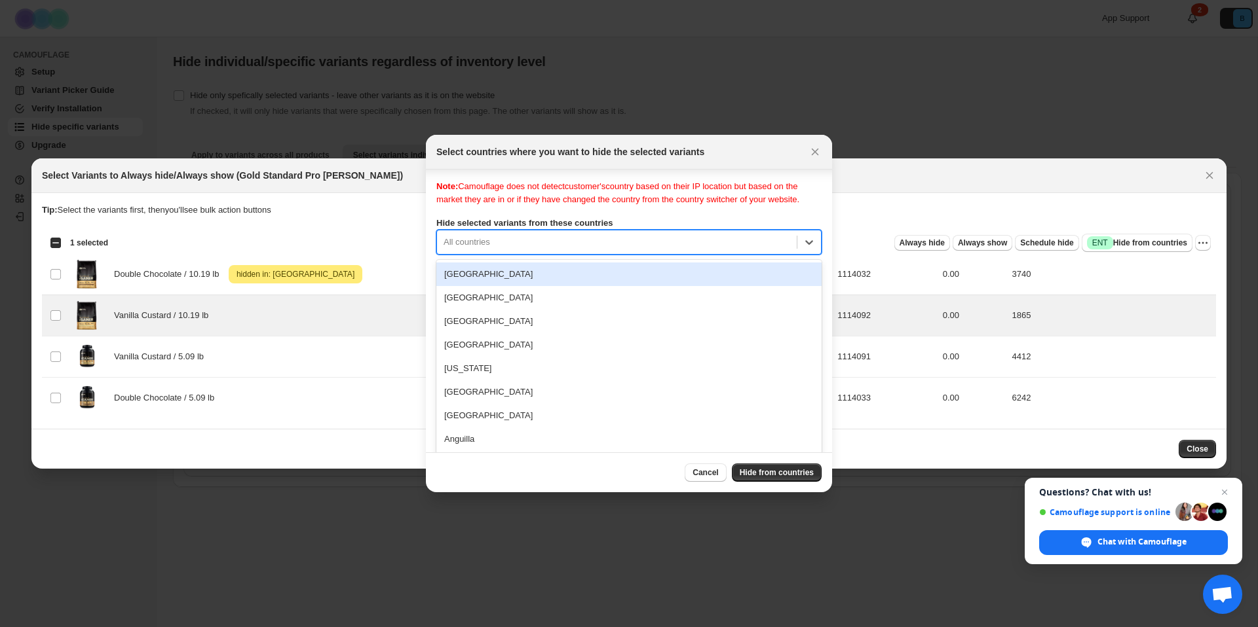
scroll to position [17, 0]
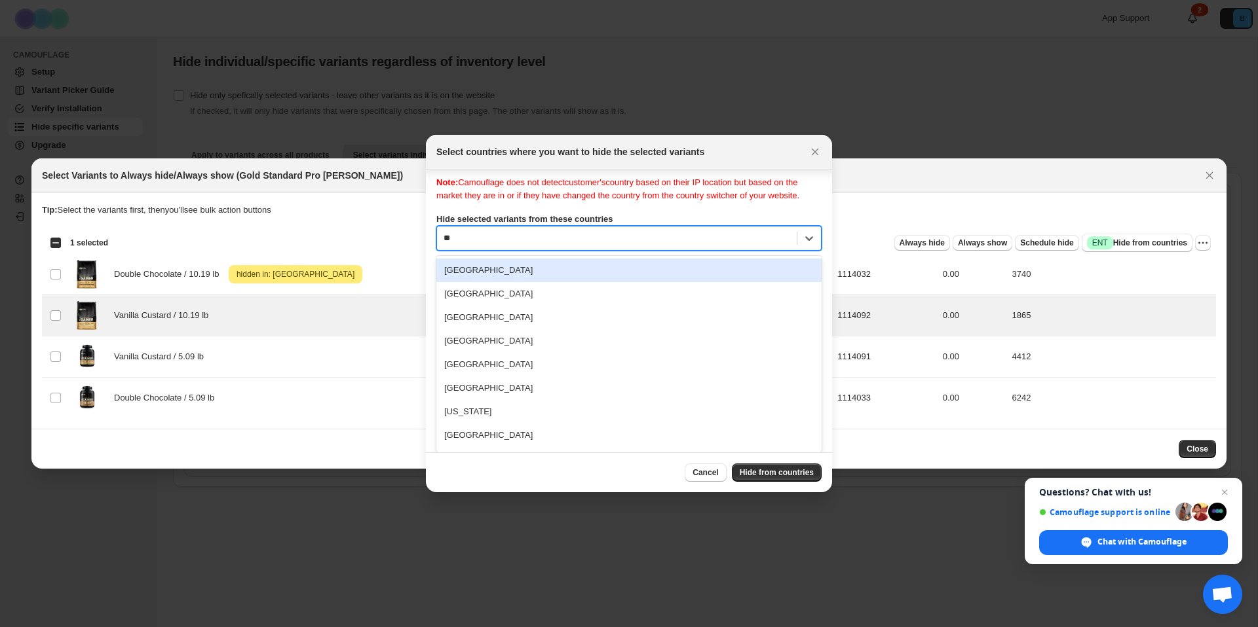
type input "***"
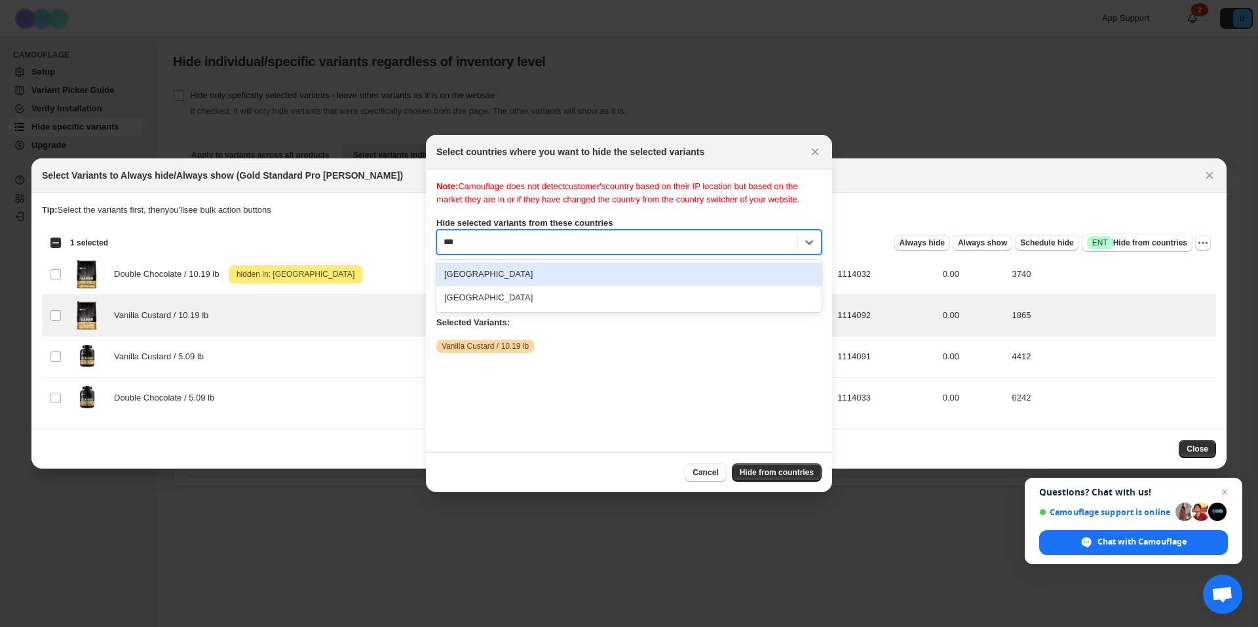
click at [504, 286] on div "[GEOGRAPHIC_DATA]" at bounding box center [628, 275] width 385 height 24
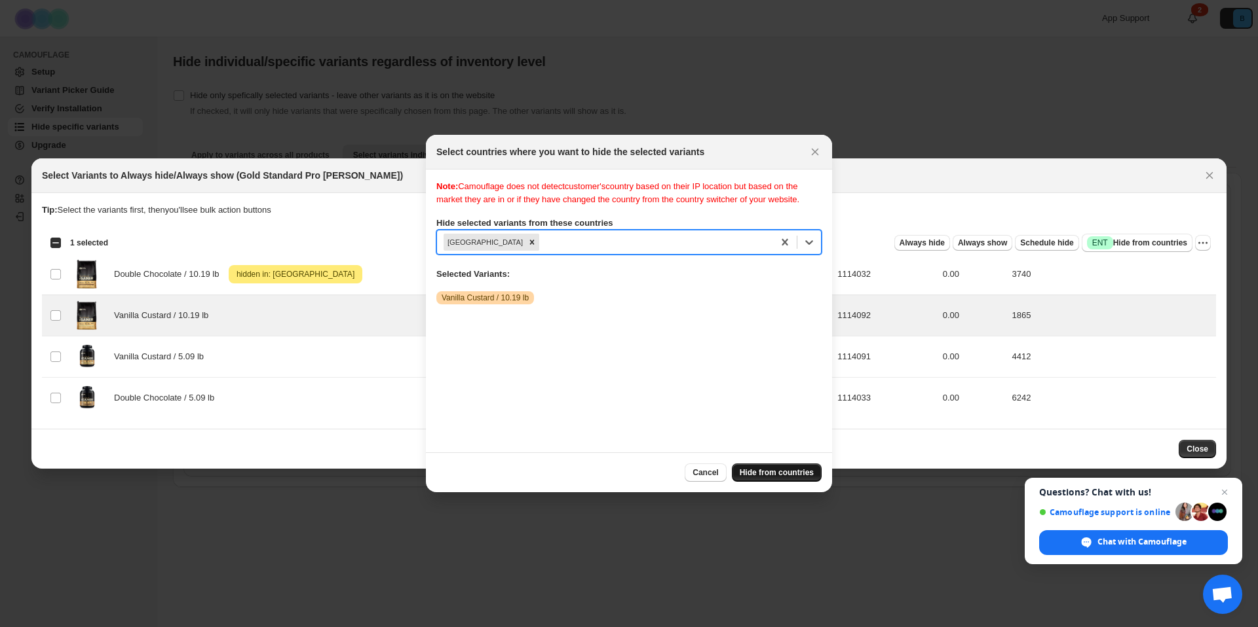
click at [781, 474] on span "Hide from countries" at bounding box center [776, 473] width 74 height 10
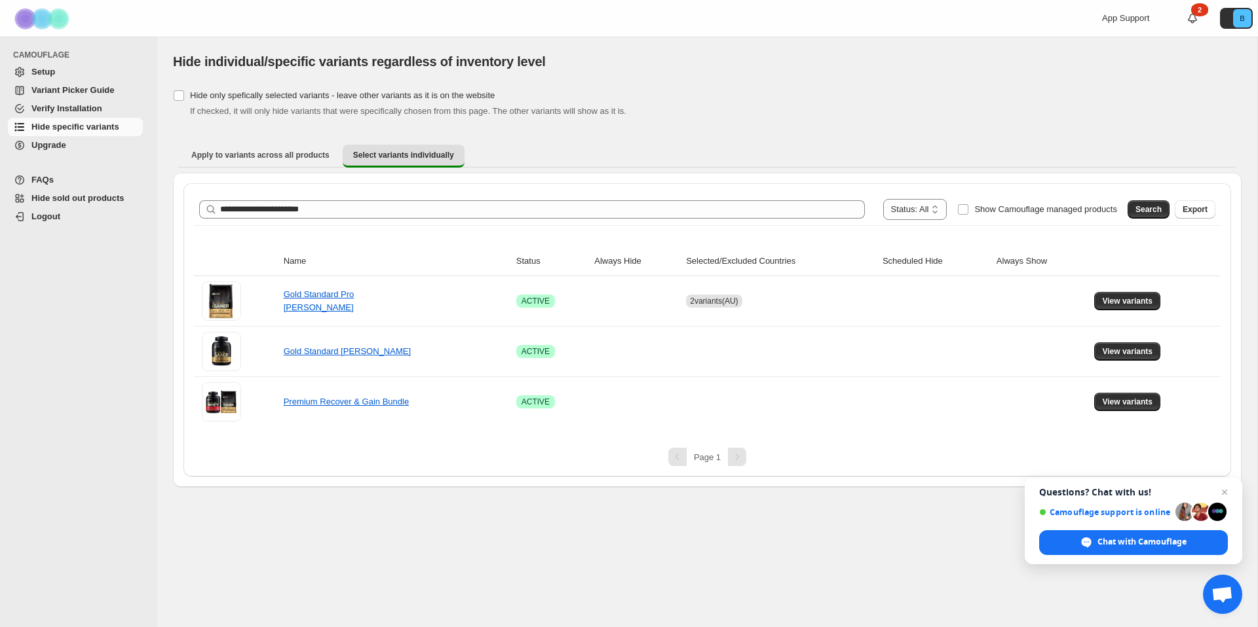
click at [1225, 491] on span "Close chat" at bounding box center [1224, 493] width 16 height 16
